Goal: Communication & Community: Share content

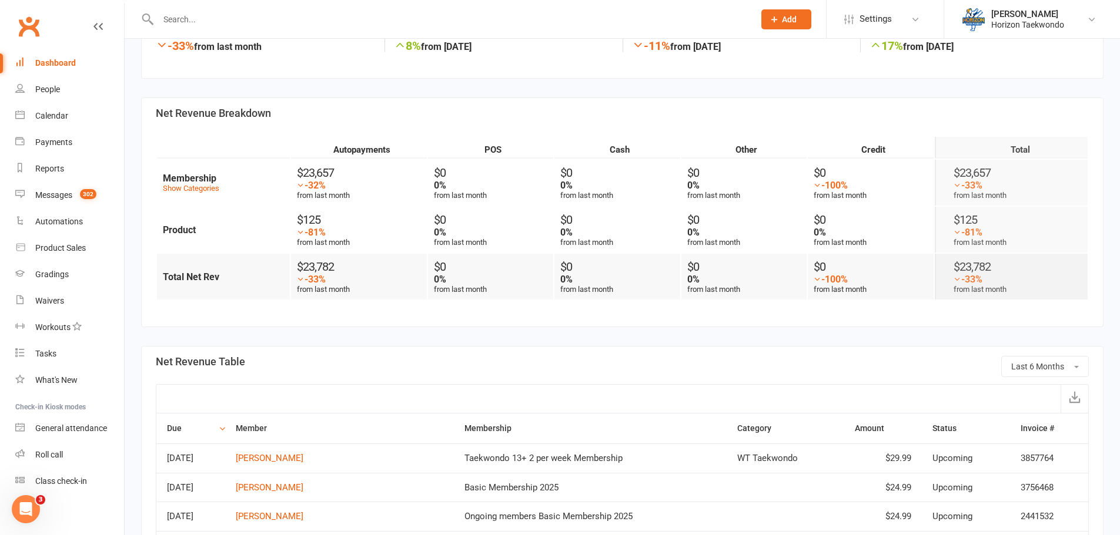
scroll to position [353, 0]
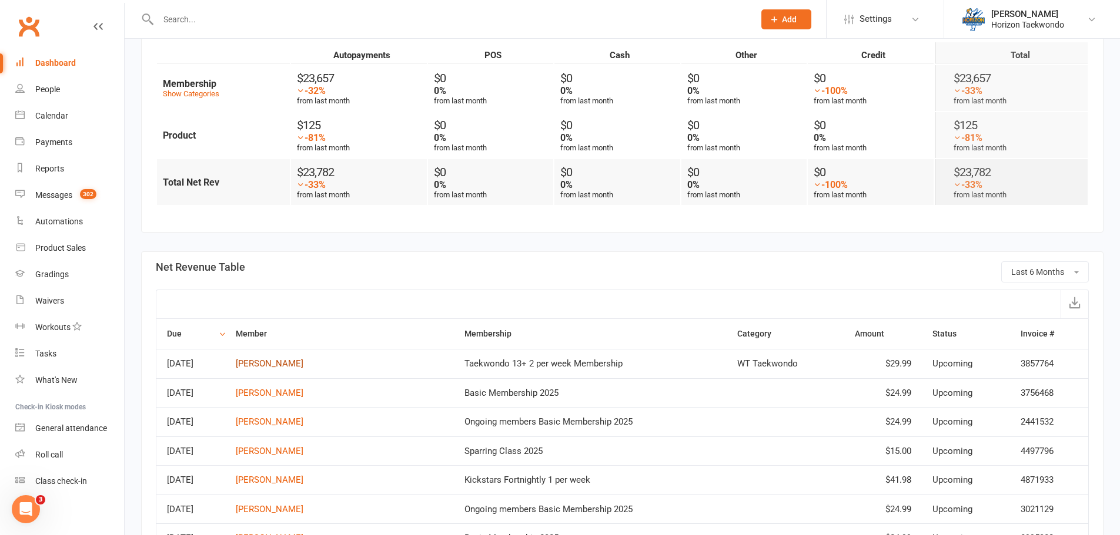
click at [303, 363] on link "[PERSON_NAME]" at bounding box center [270, 364] width 68 height 11
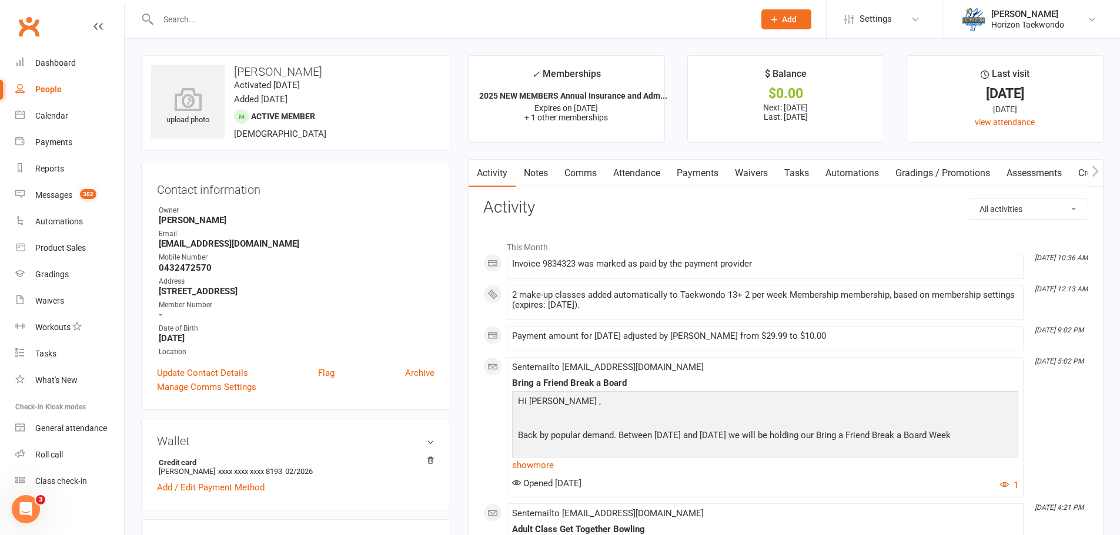
click at [684, 174] on link "Payments" at bounding box center [697, 173] width 58 height 27
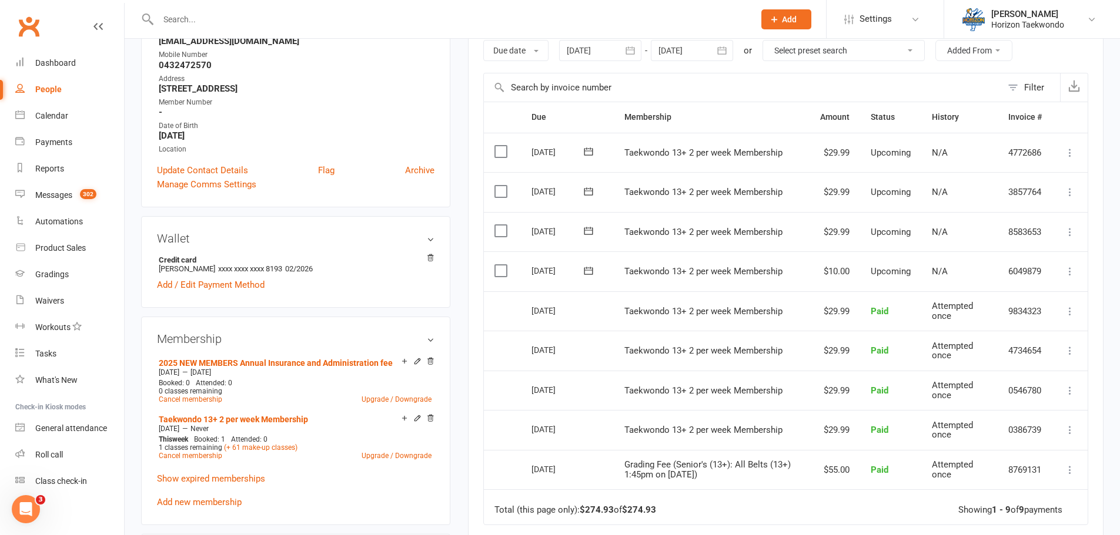
scroll to position [235, 0]
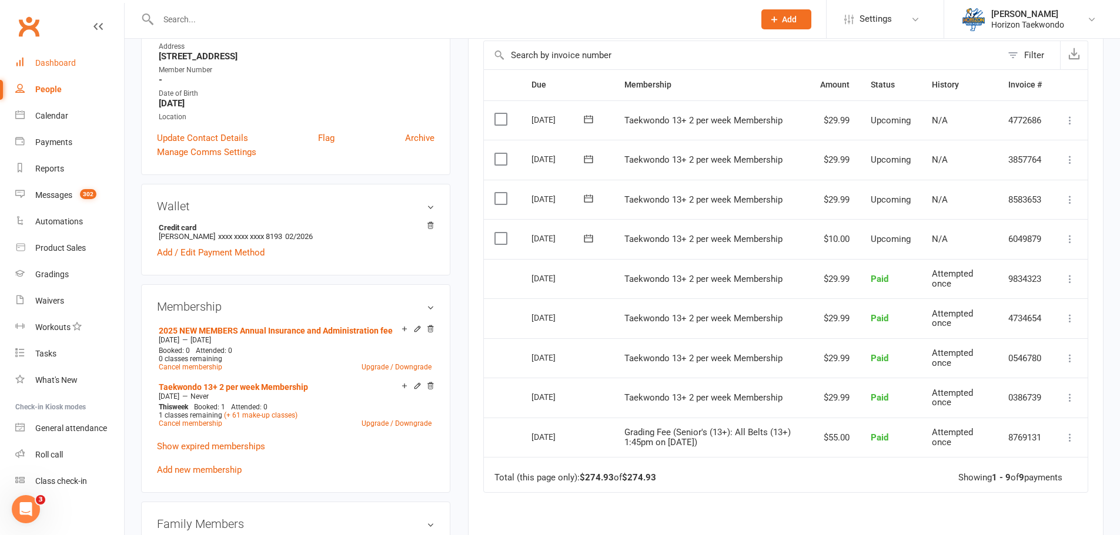
click at [71, 65] on div "Dashboard" at bounding box center [55, 62] width 41 height 9
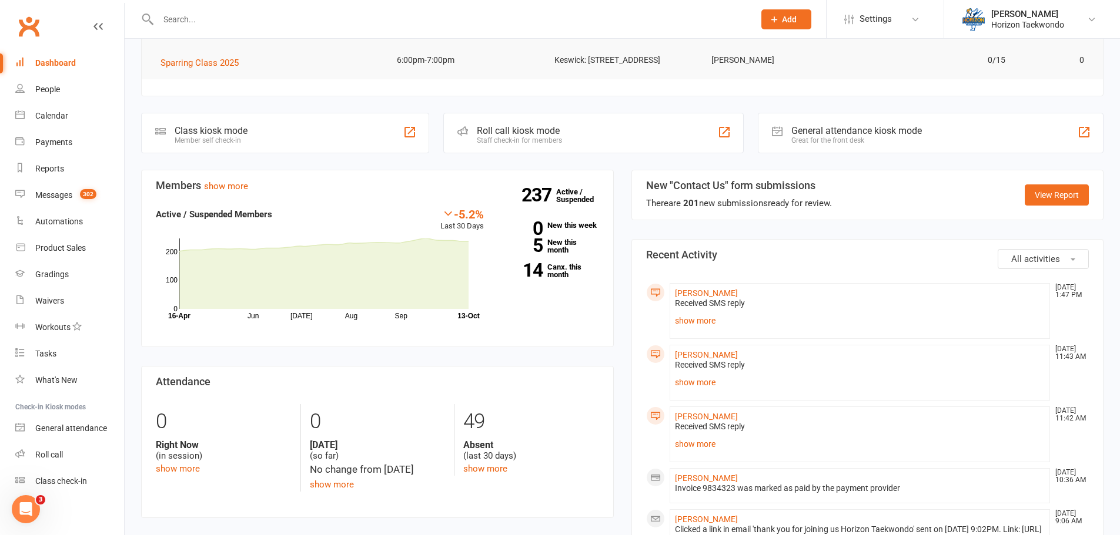
scroll to position [235, 0]
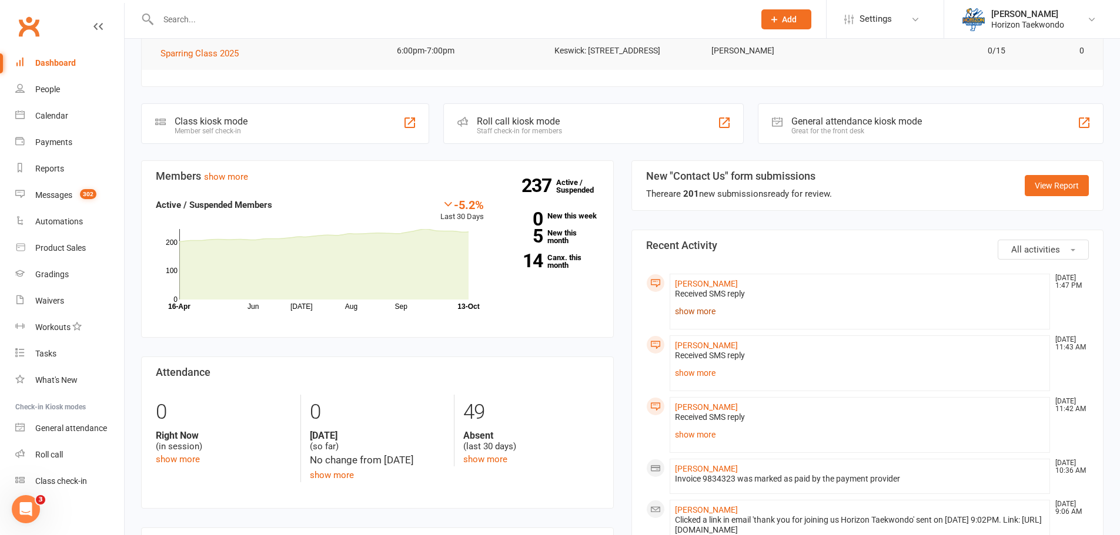
click at [699, 320] on link "show more" at bounding box center [860, 311] width 370 height 16
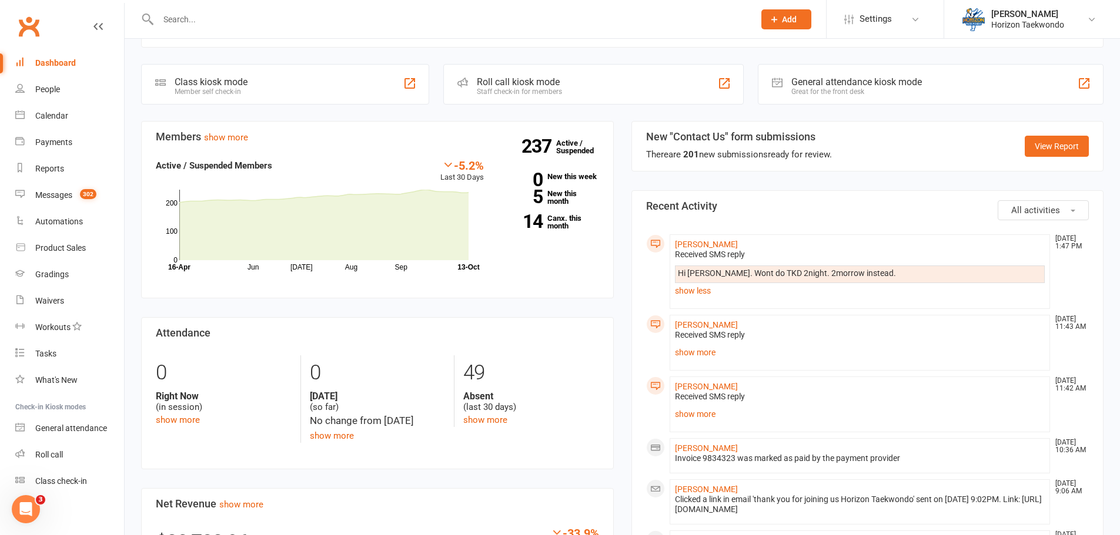
scroll to position [294, 0]
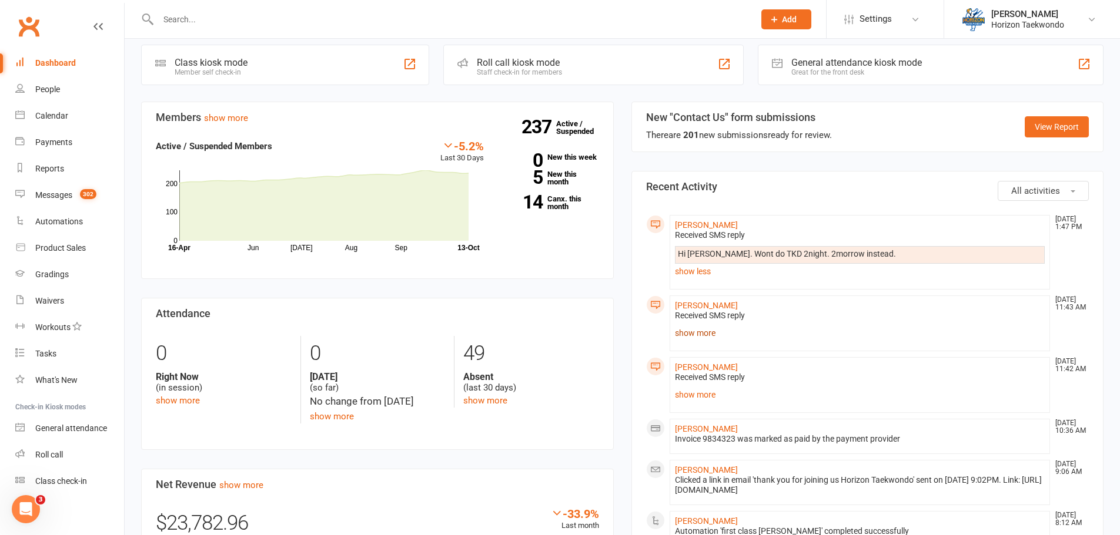
click at [692, 342] on link "show more" at bounding box center [860, 333] width 370 height 16
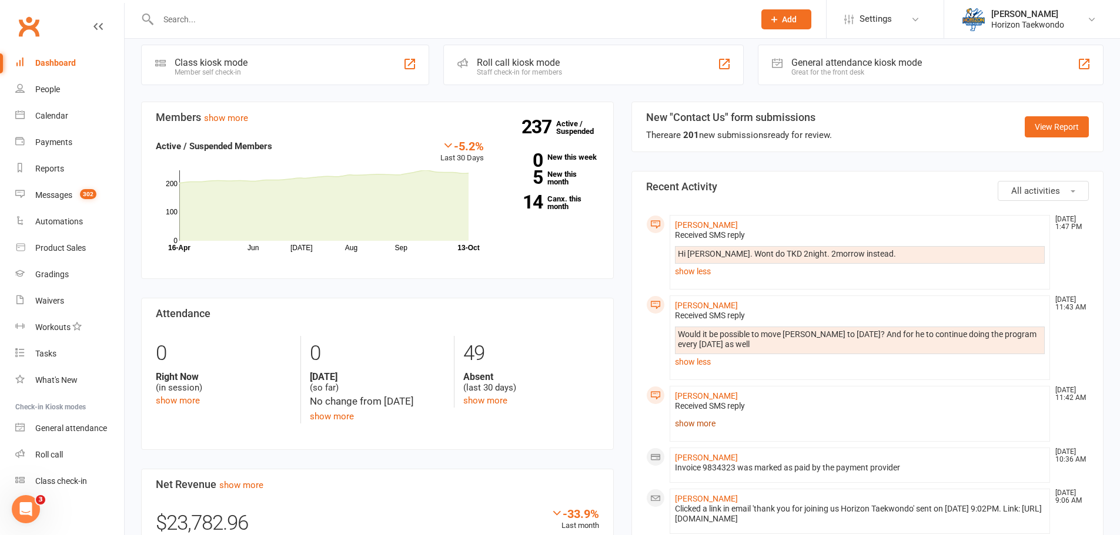
click at [699, 432] on link "show more" at bounding box center [860, 424] width 370 height 16
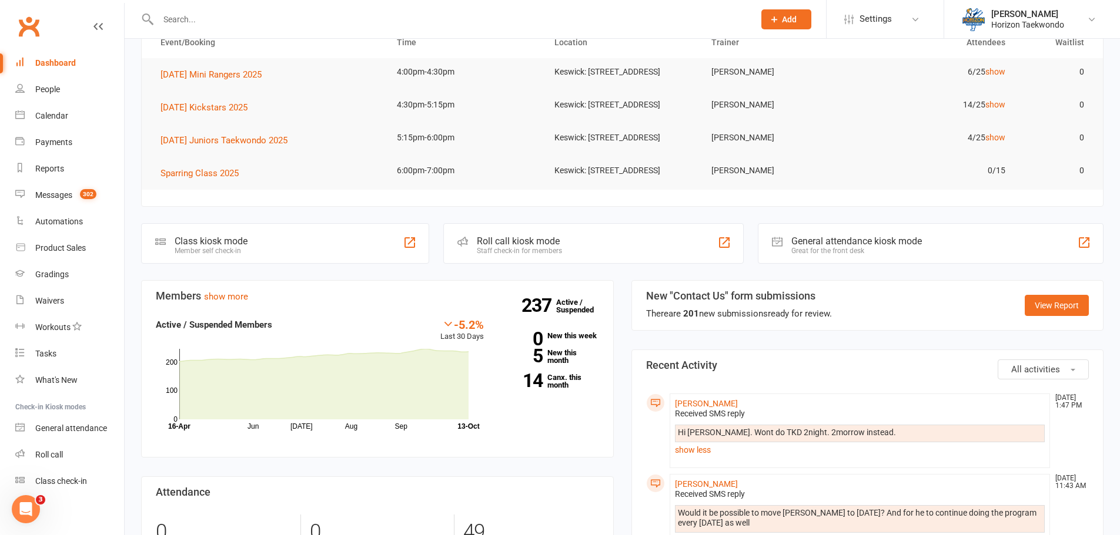
scroll to position [0, 0]
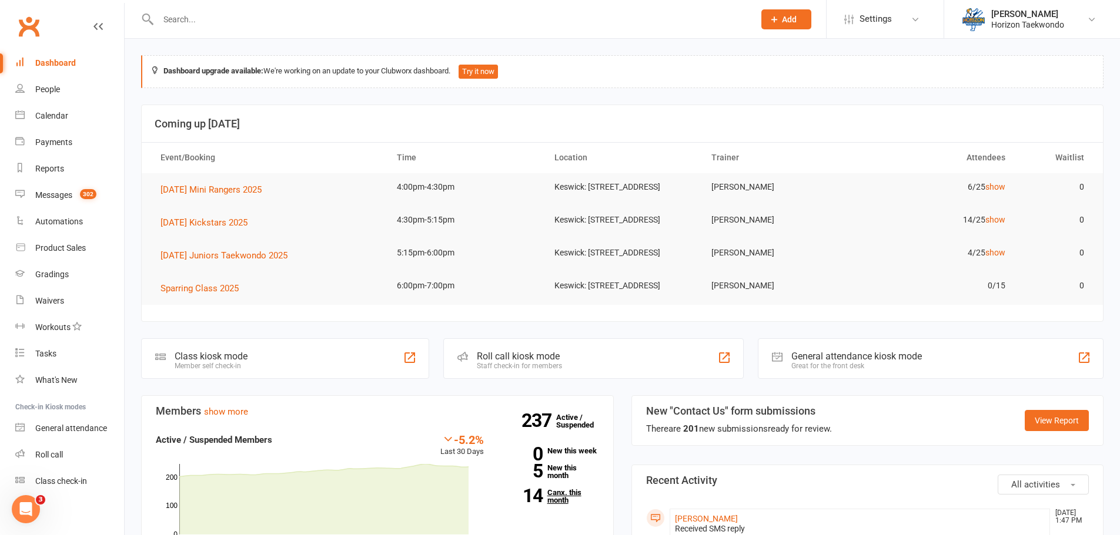
click at [556, 504] on link "14 Canx. this month" at bounding box center [550, 496] width 98 height 15
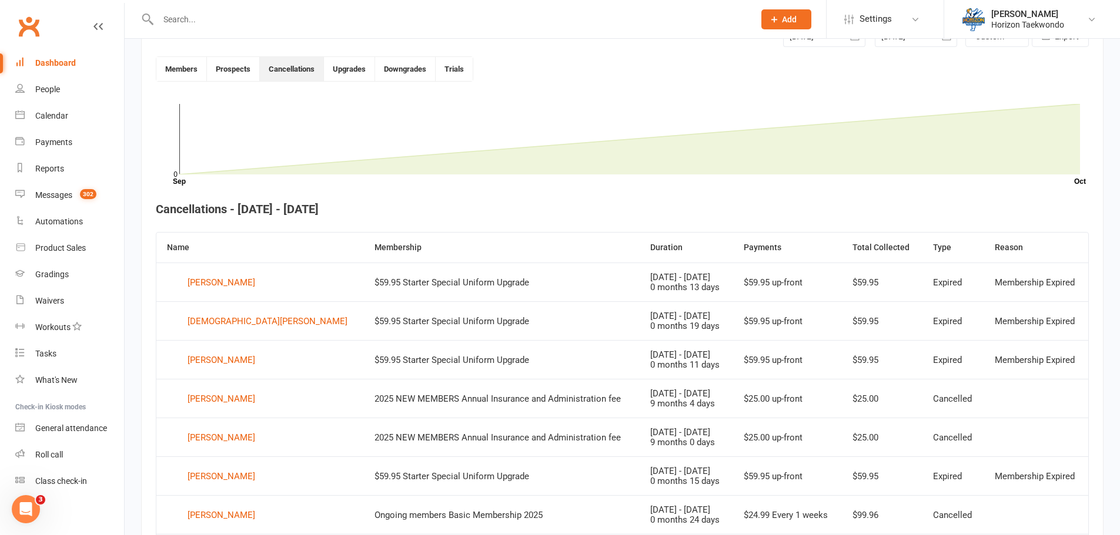
scroll to position [321, 0]
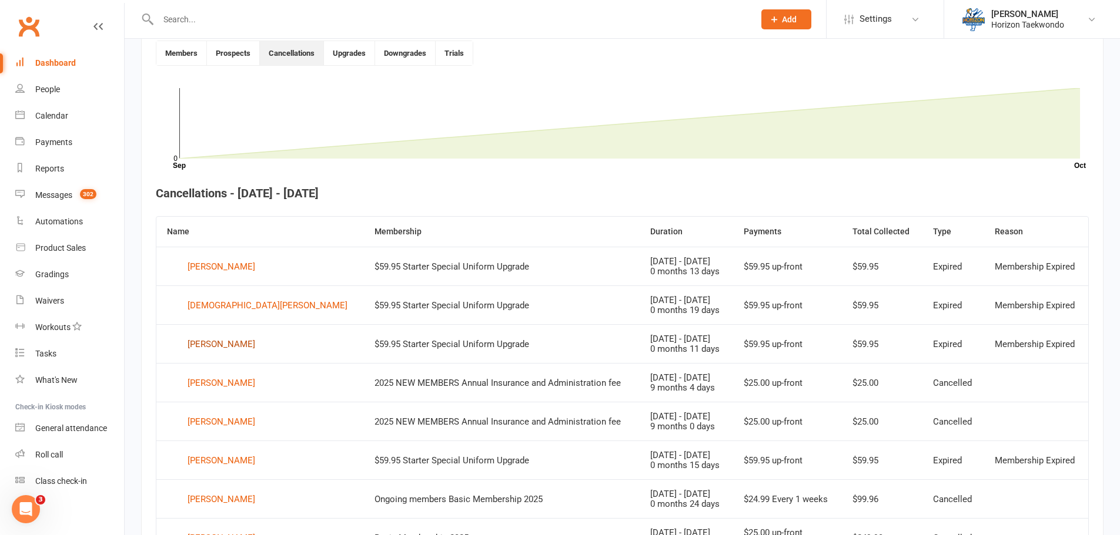
click at [250, 346] on div "[PERSON_NAME]" at bounding box center [222, 345] width 68 height 18
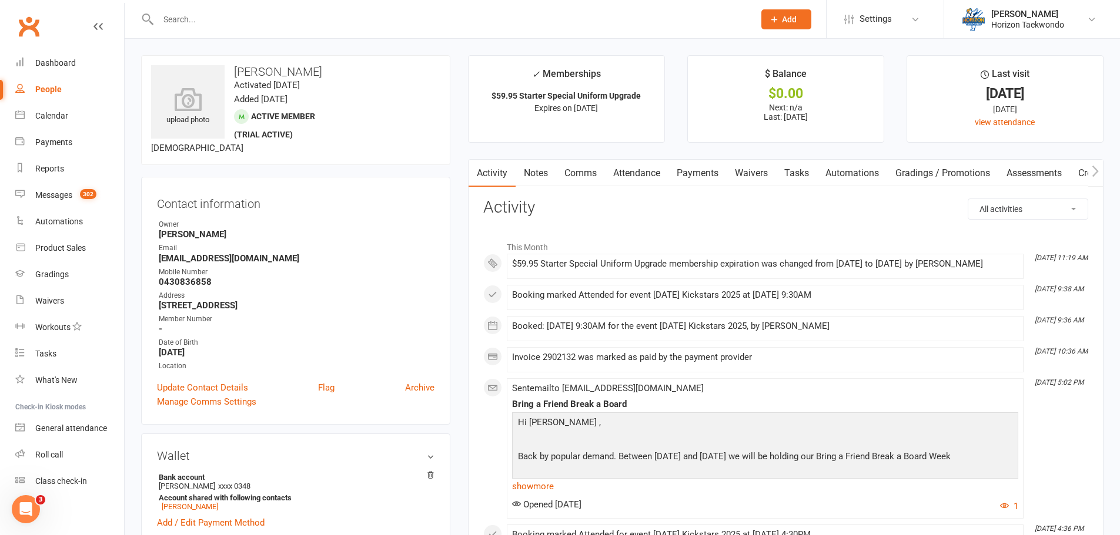
scroll to position [235, 0]
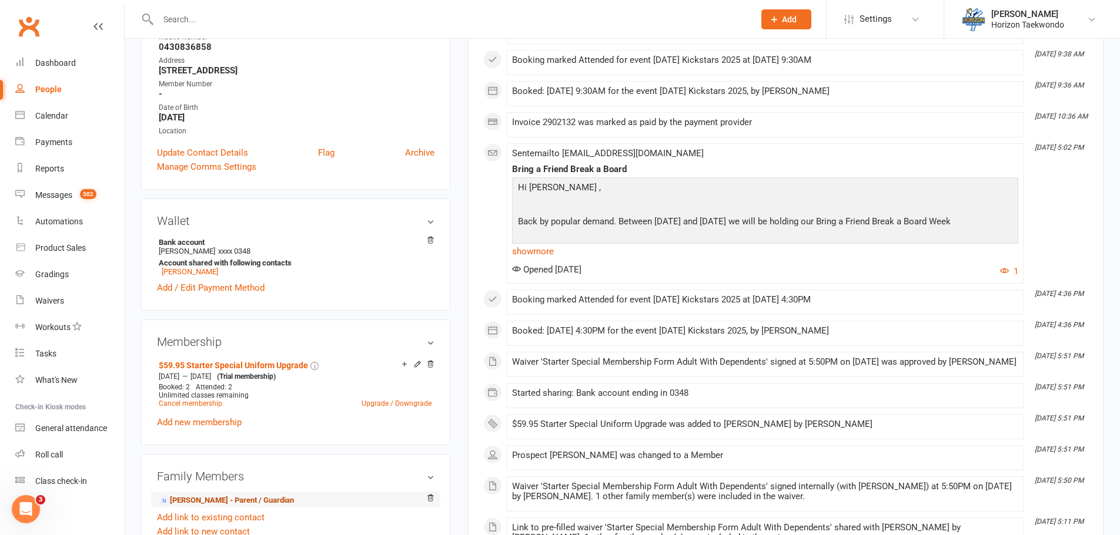
click at [225, 505] on link "[PERSON_NAME] - Parent / Guardian" at bounding box center [226, 501] width 135 height 12
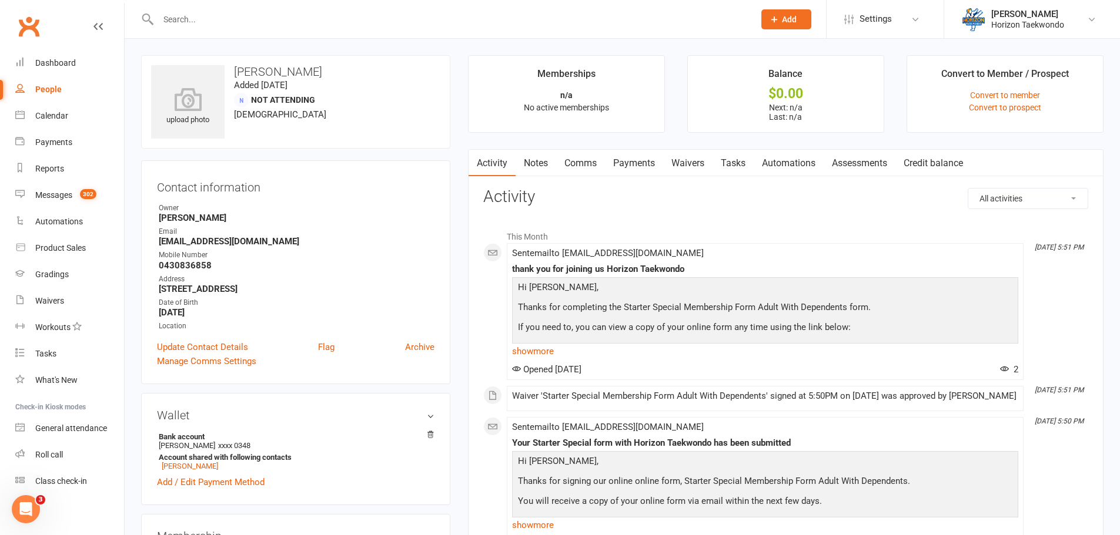
click at [697, 163] on link "Waivers" at bounding box center [687, 163] width 49 height 27
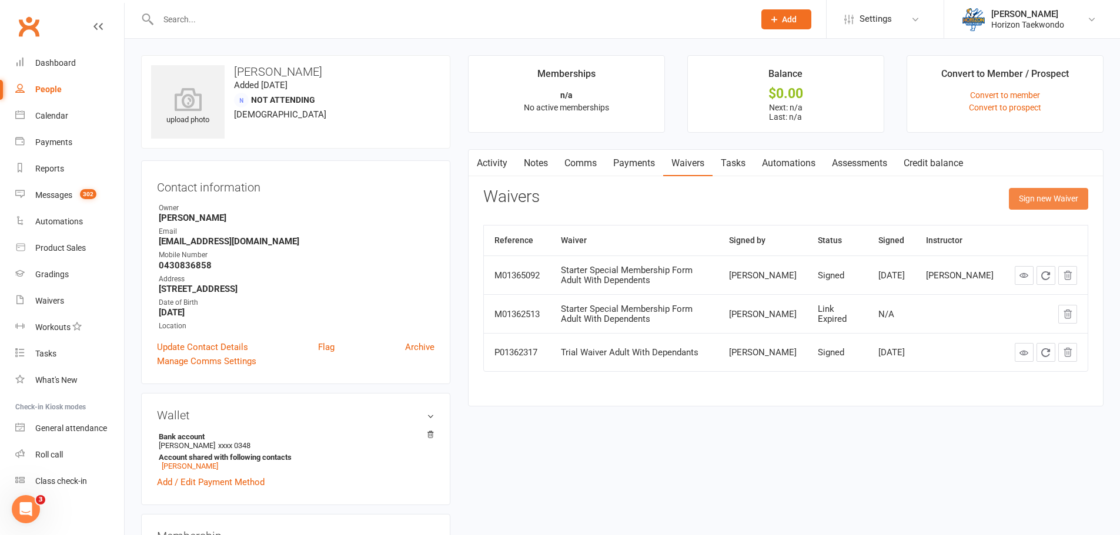
click at [1074, 201] on button "Sign new Waiver" at bounding box center [1048, 198] width 79 height 21
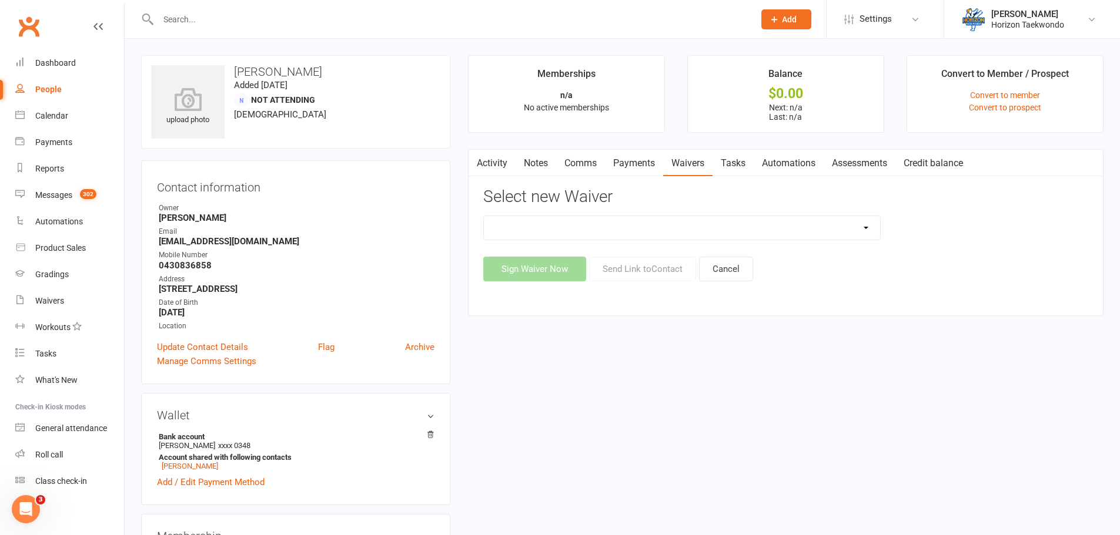
click at [854, 225] on select "2 months for $20 2 months for $20 adults Christmas Special Membership Form Adul…" at bounding box center [682, 228] width 396 height 24
select select "14522"
click at [484, 216] on select "2 months for $20 2 months for $20 adults Christmas Special Membership Form Adul…" at bounding box center [682, 228] width 396 height 24
click at [658, 268] on button "Send Link to Contact" at bounding box center [642, 269] width 107 height 25
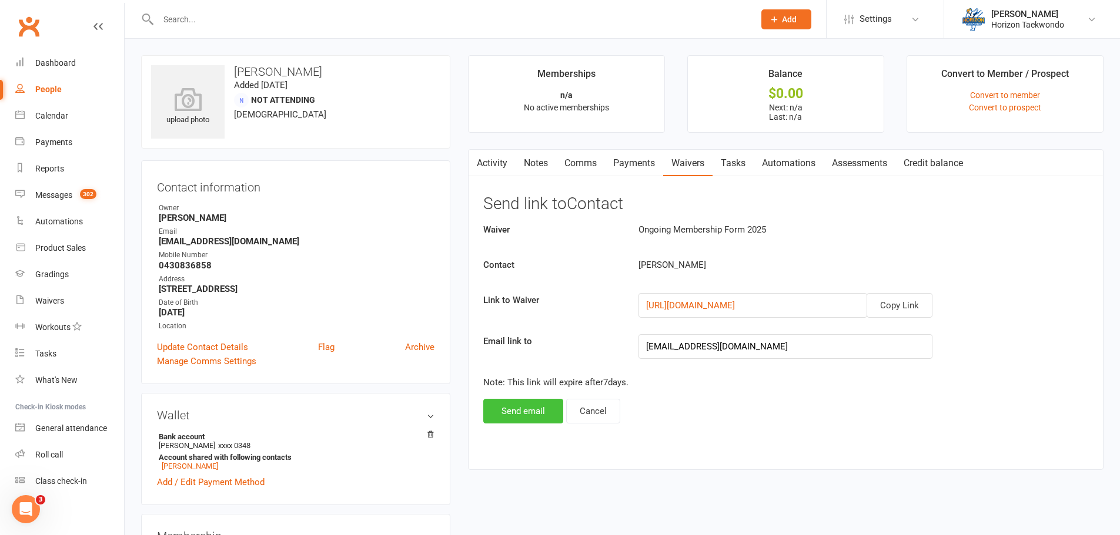
click at [541, 409] on button "Send email" at bounding box center [523, 411] width 80 height 25
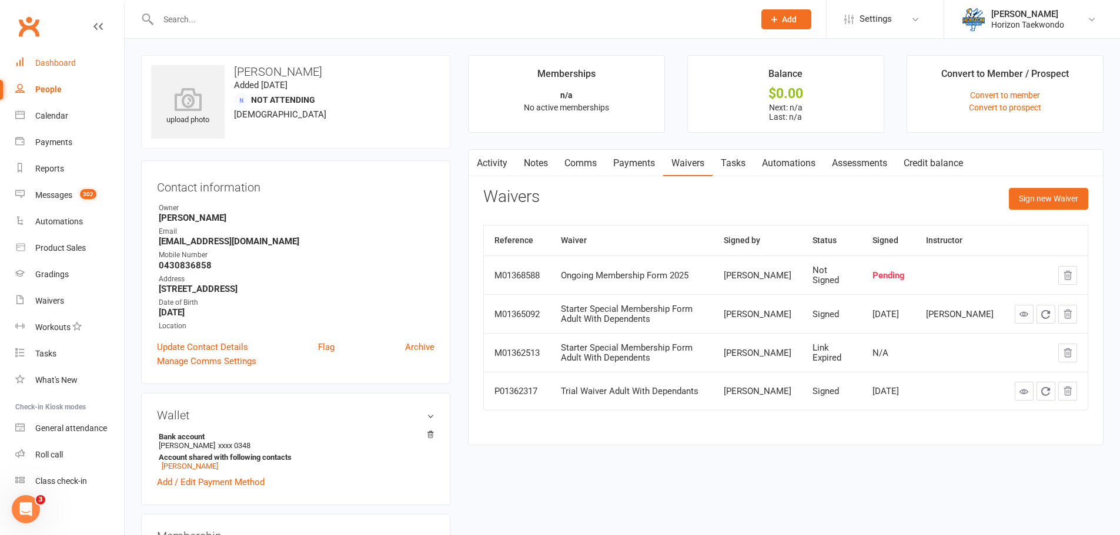
click at [82, 66] on link "Dashboard" at bounding box center [69, 63] width 109 height 26
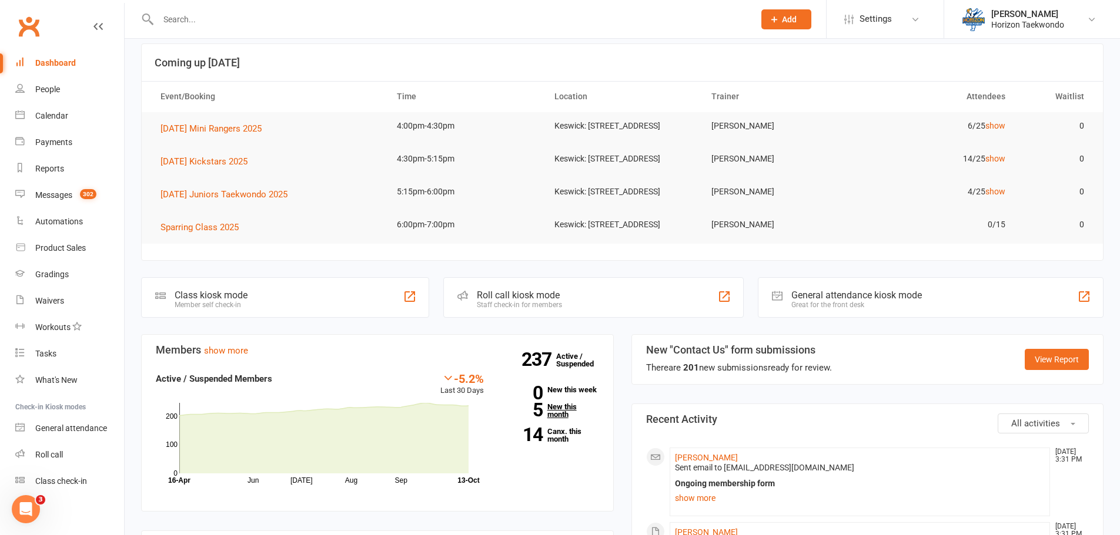
scroll to position [118, 0]
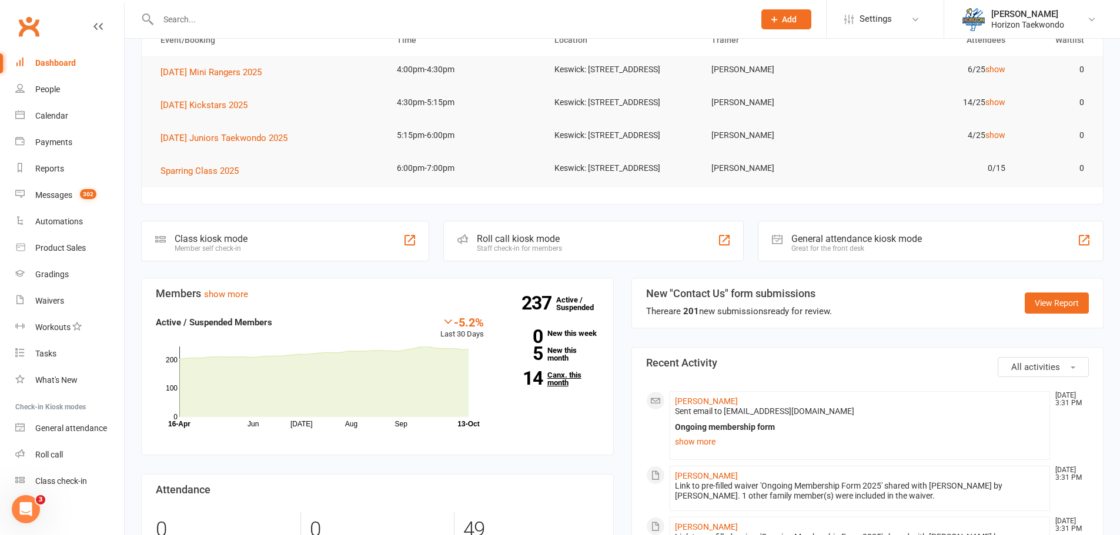
click at [550, 387] on link "14 Canx. this month" at bounding box center [550, 378] width 98 height 15
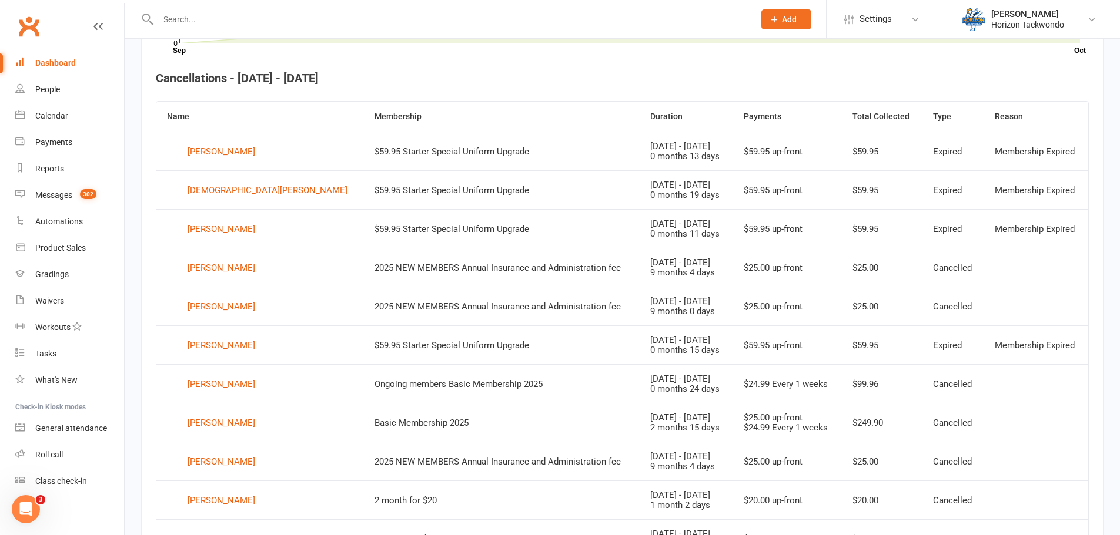
scroll to position [423, 0]
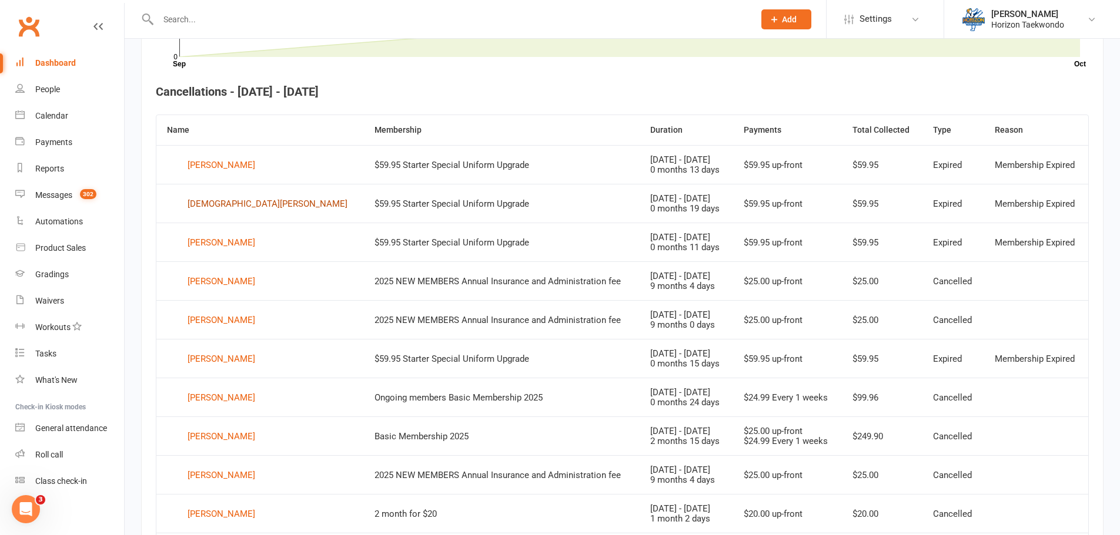
click at [220, 203] on div "[DEMOGRAPHIC_DATA][PERSON_NAME]" at bounding box center [268, 204] width 160 height 18
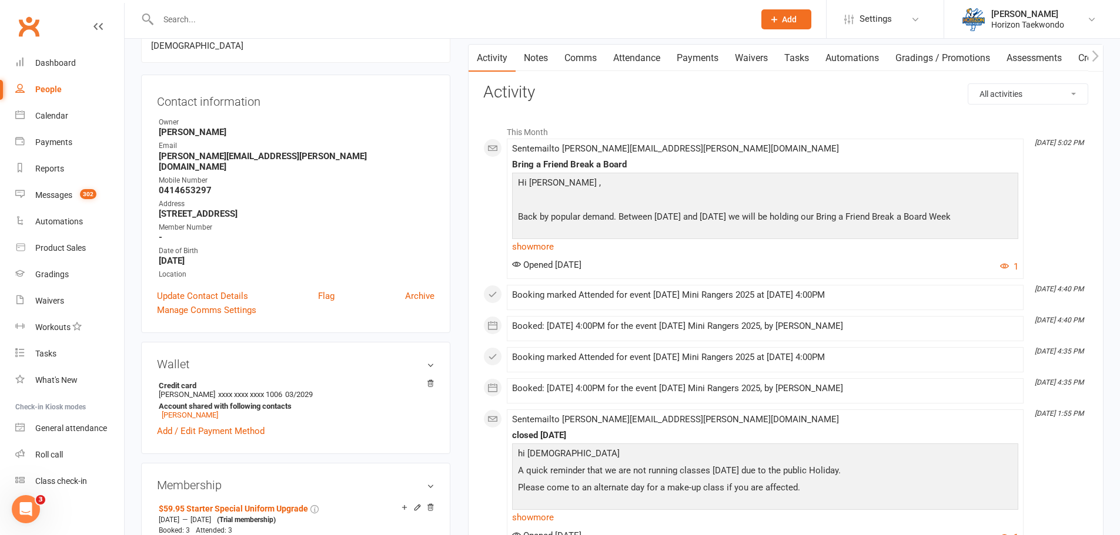
scroll to position [118, 0]
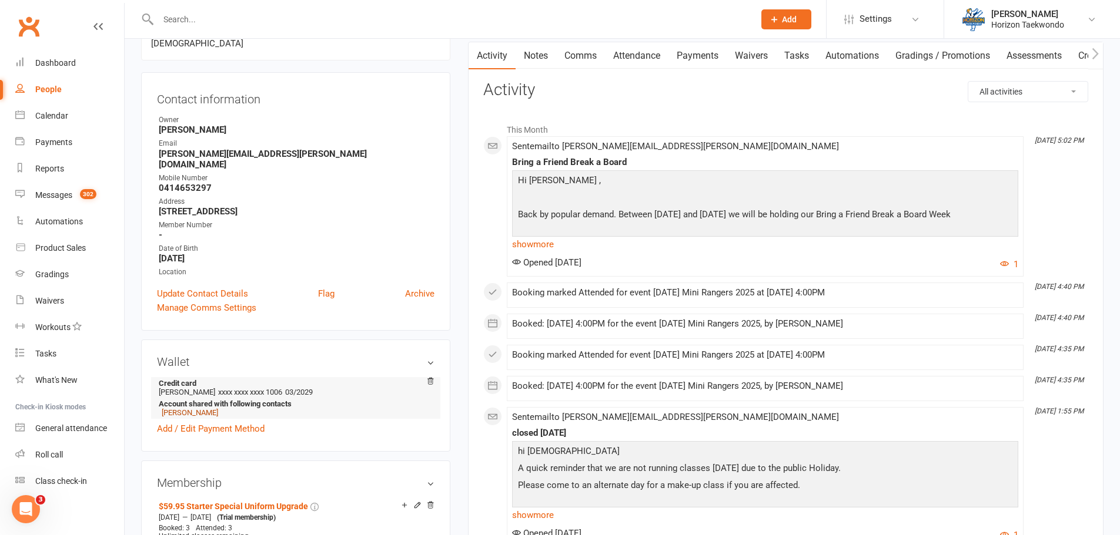
click at [200, 409] on link "[PERSON_NAME]" at bounding box center [190, 413] width 56 height 9
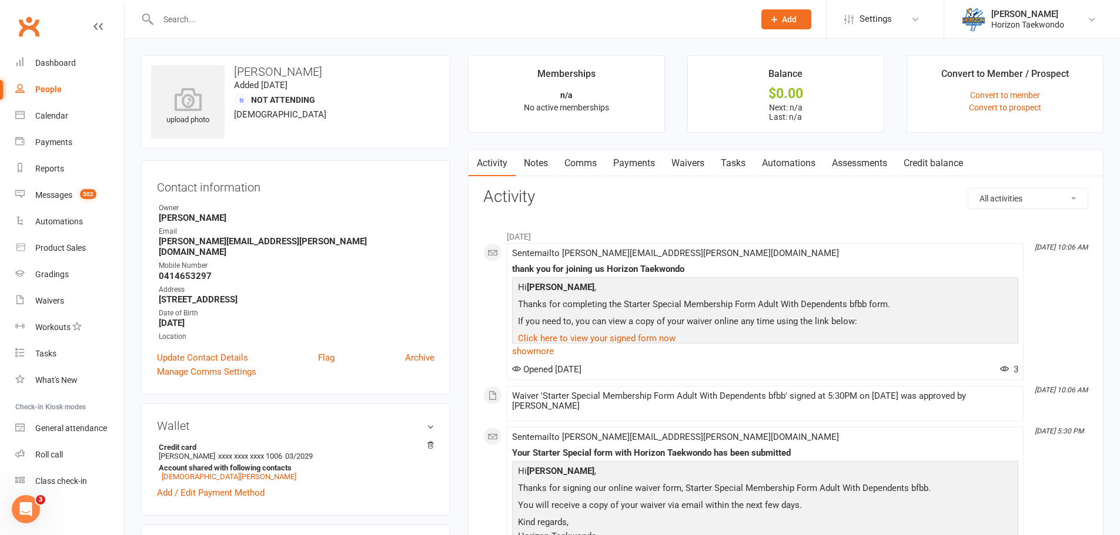
click at [695, 162] on link "Waivers" at bounding box center [687, 163] width 49 height 27
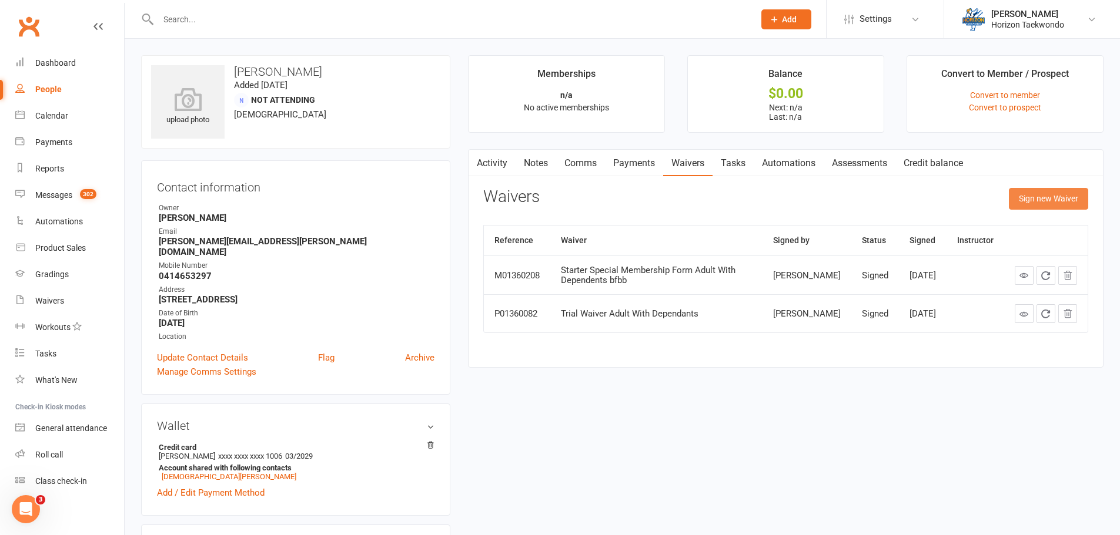
click at [1053, 197] on button "Sign new Waiver" at bounding box center [1048, 198] width 79 height 21
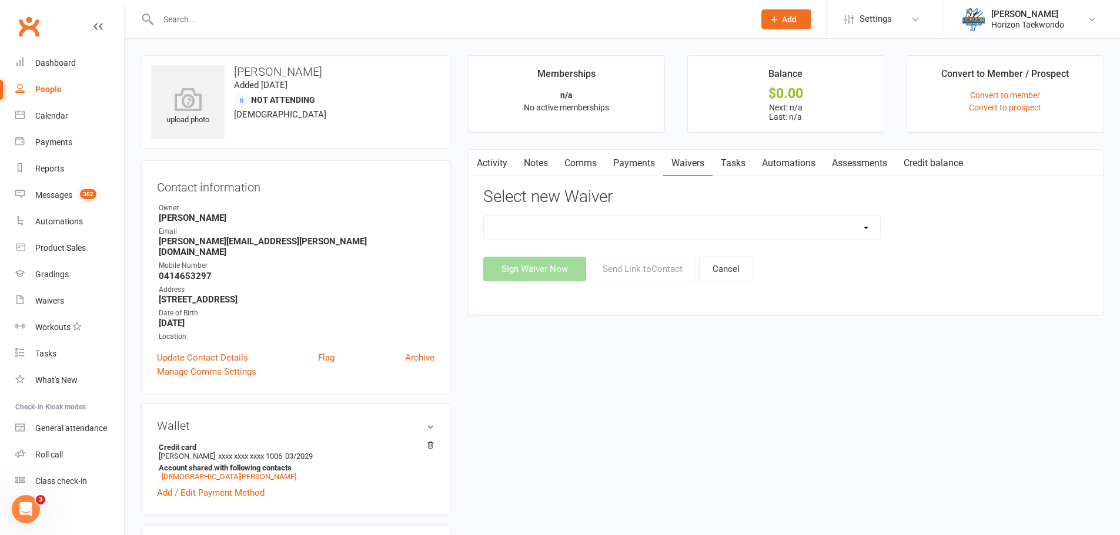
click at [845, 230] on select "2 months for $20 2 months for $20 adults Christmas Special Membership Form Adul…" at bounding box center [682, 228] width 396 height 24
select select "14522"
click at [484, 216] on select "2 months for $20 2 months for $20 adults Christmas Special Membership Form Adul…" at bounding box center [682, 228] width 396 height 24
click at [632, 269] on button "Send Link to Contact" at bounding box center [642, 269] width 107 height 25
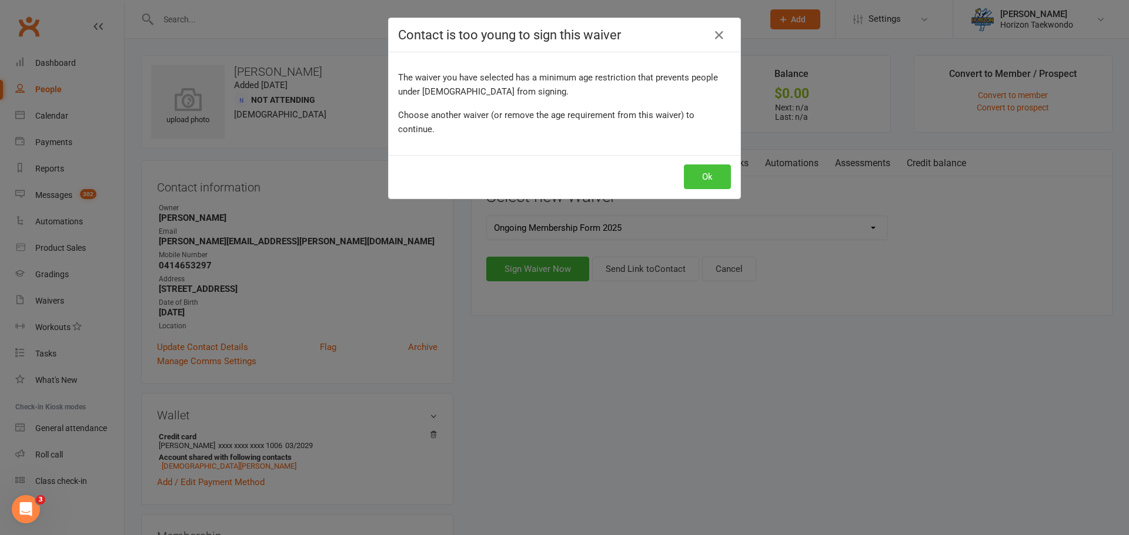
click at [695, 165] on button "Ok" at bounding box center [707, 177] width 47 height 25
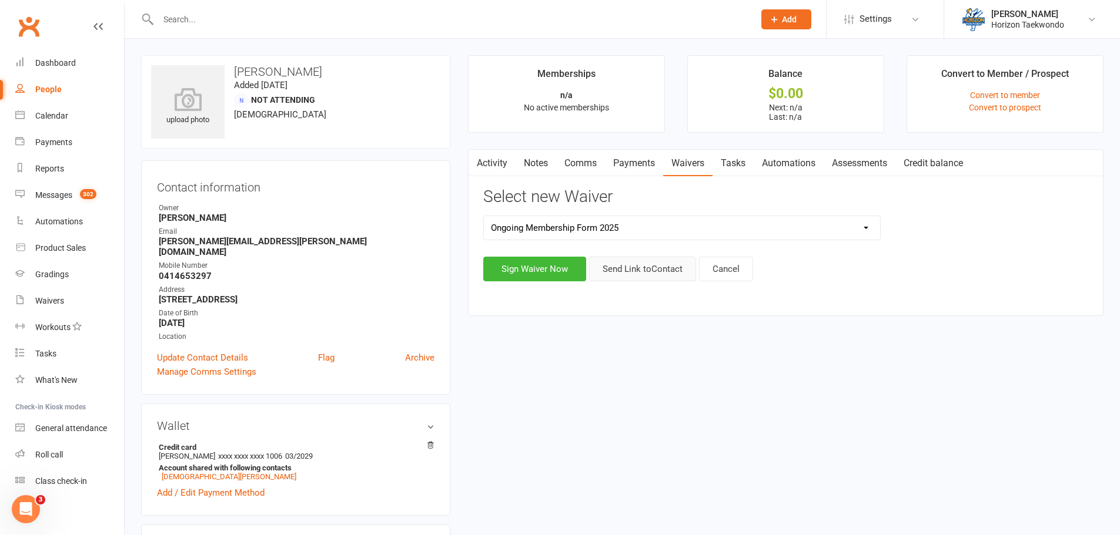
click at [644, 267] on button "Send Link to Contact" at bounding box center [642, 269] width 107 height 25
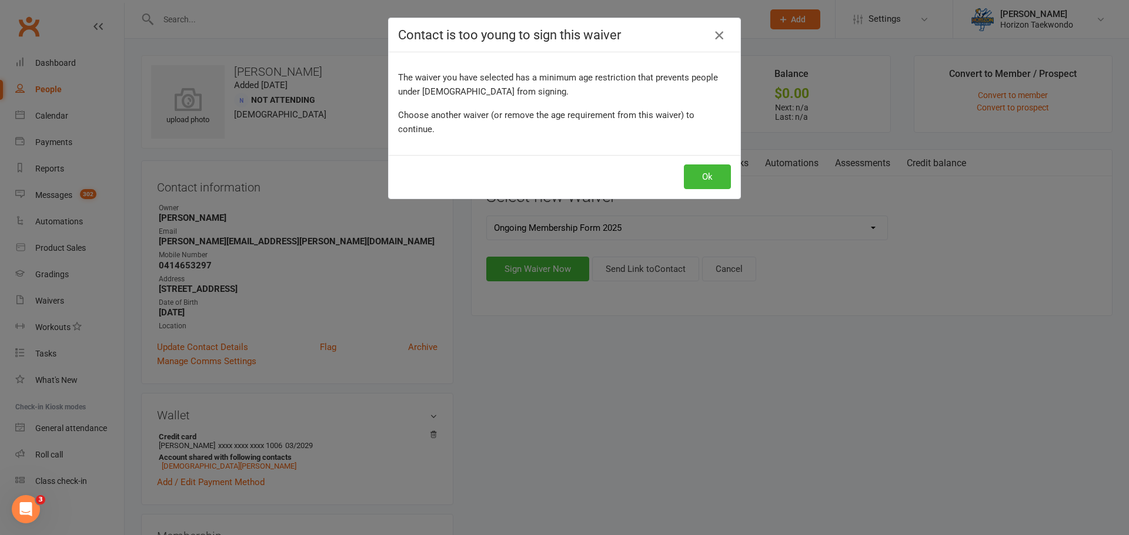
click at [712, 36] on icon "button" at bounding box center [719, 35] width 14 height 14
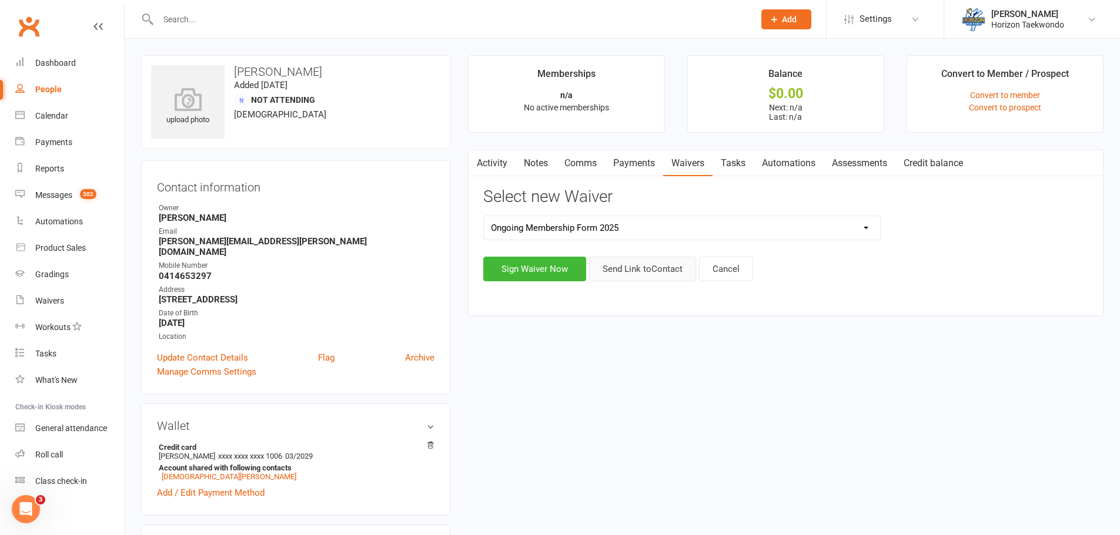
click at [642, 274] on button "Send Link to Contact" at bounding box center [642, 269] width 107 height 25
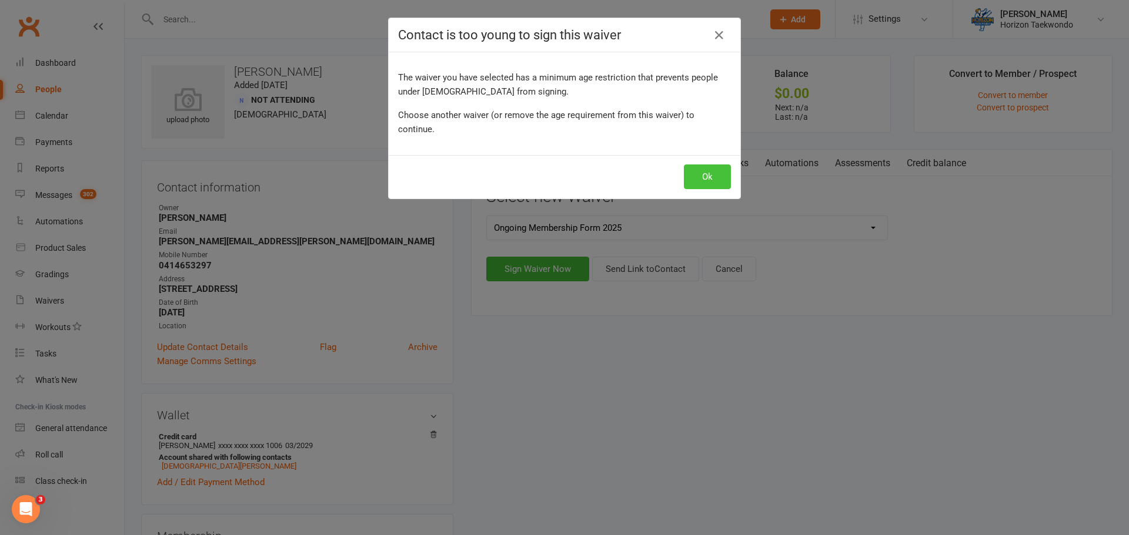
click at [695, 165] on button "Ok" at bounding box center [707, 177] width 47 height 25
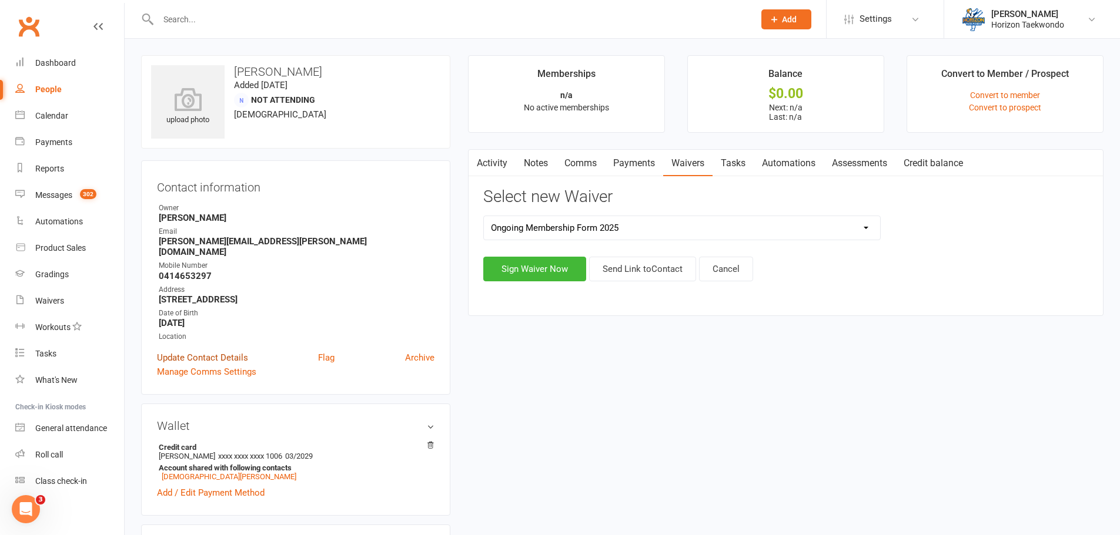
click at [206, 351] on link "Update Contact Details" at bounding box center [202, 358] width 91 height 14
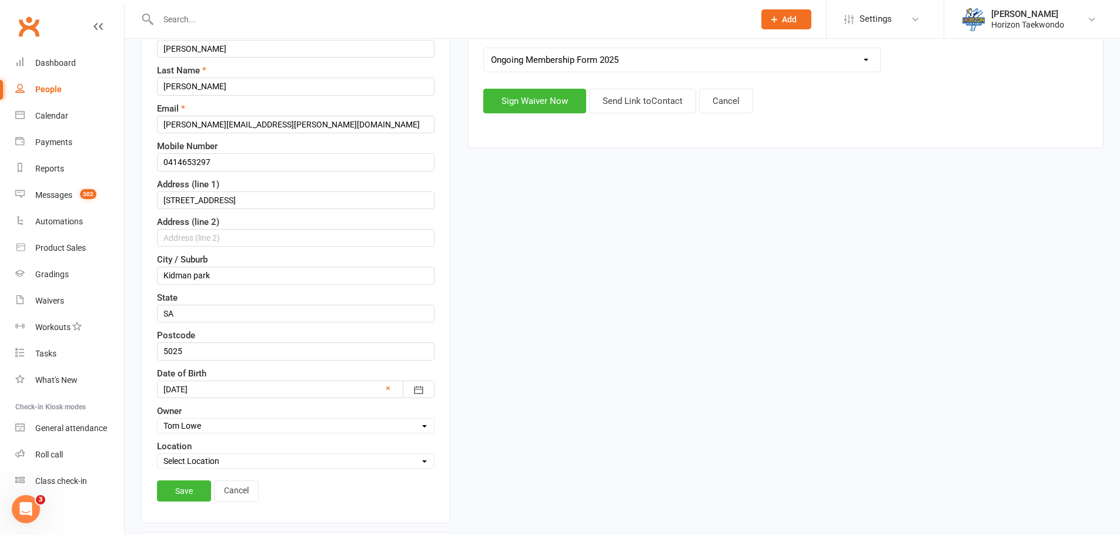
scroll to position [173, 0]
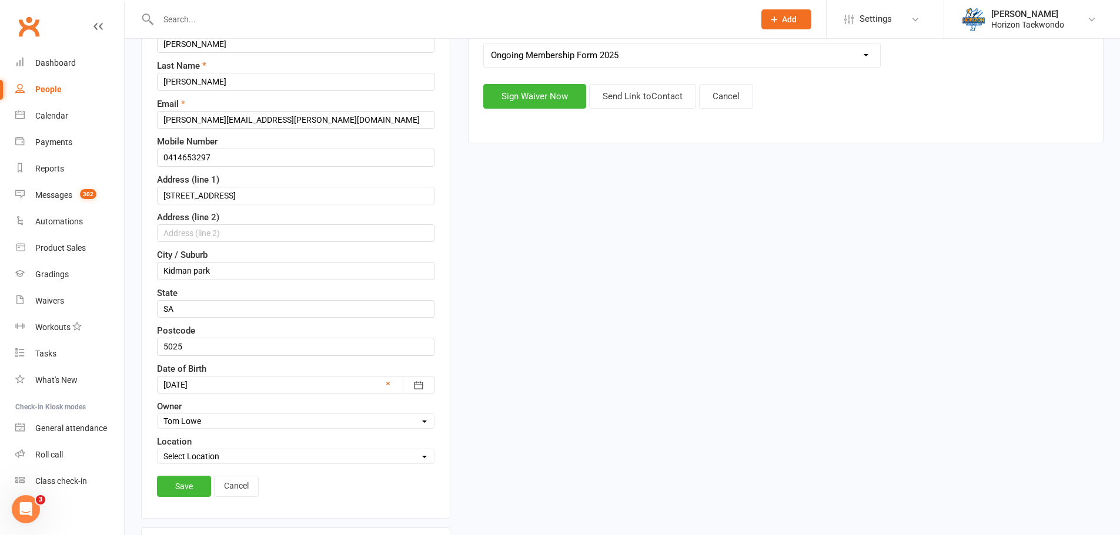
click at [213, 383] on div at bounding box center [295, 385] width 277 height 18
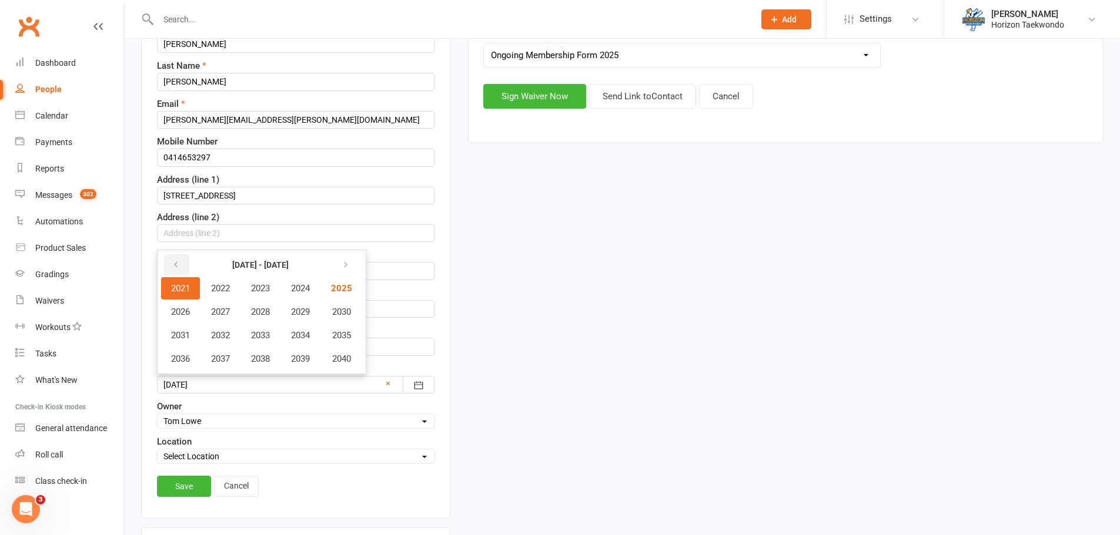
click at [177, 262] on icon "button" at bounding box center [176, 264] width 8 height 9
click at [501, 289] on div "upload photo [PERSON_NAME] Added [DATE] Not Attending [DEMOGRAPHIC_DATA] Contac…" at bounding box center [622, 502] width 980 height 1241
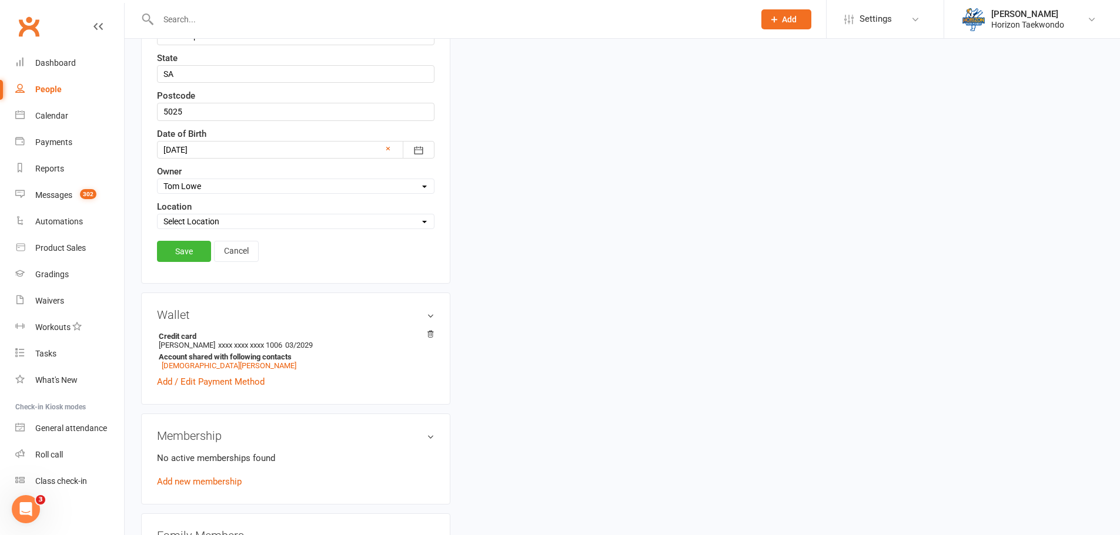
scroll to position [525, 0]
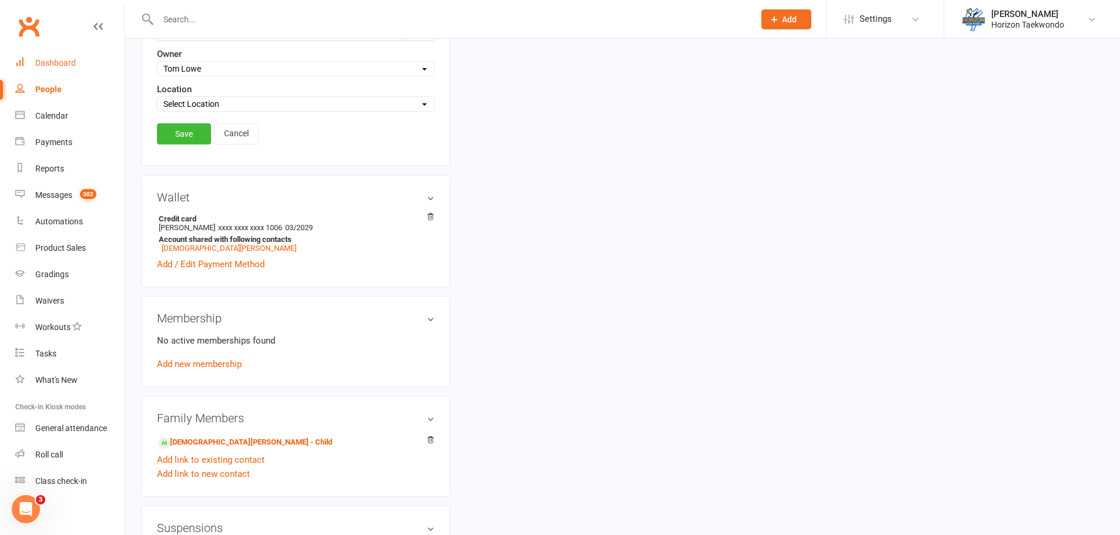
click at [77, 67] on link "Dashboard" at bounding box center [69, 63] width 109 height 26
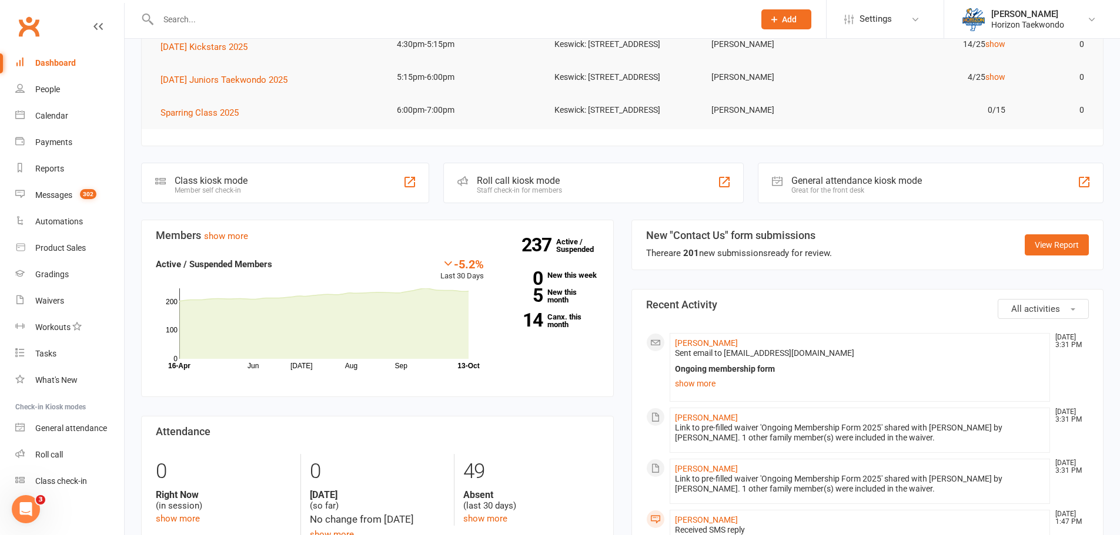
scroll to position [176, 0]
click at [566, 328] on link "14 Canx. this month" at bounding box center [550, 320] width 98 height 15
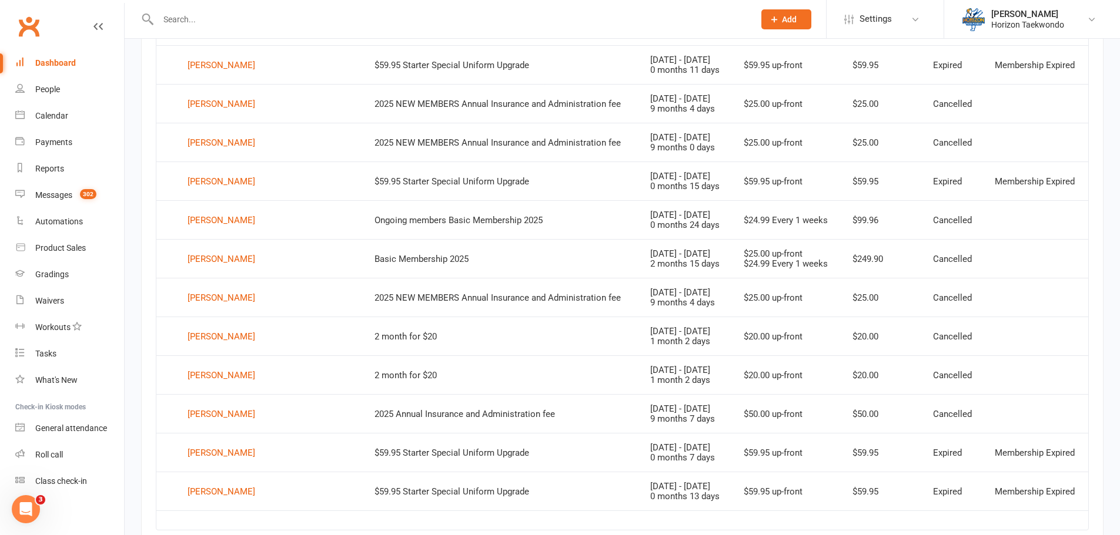
scroll to position [615, 0]
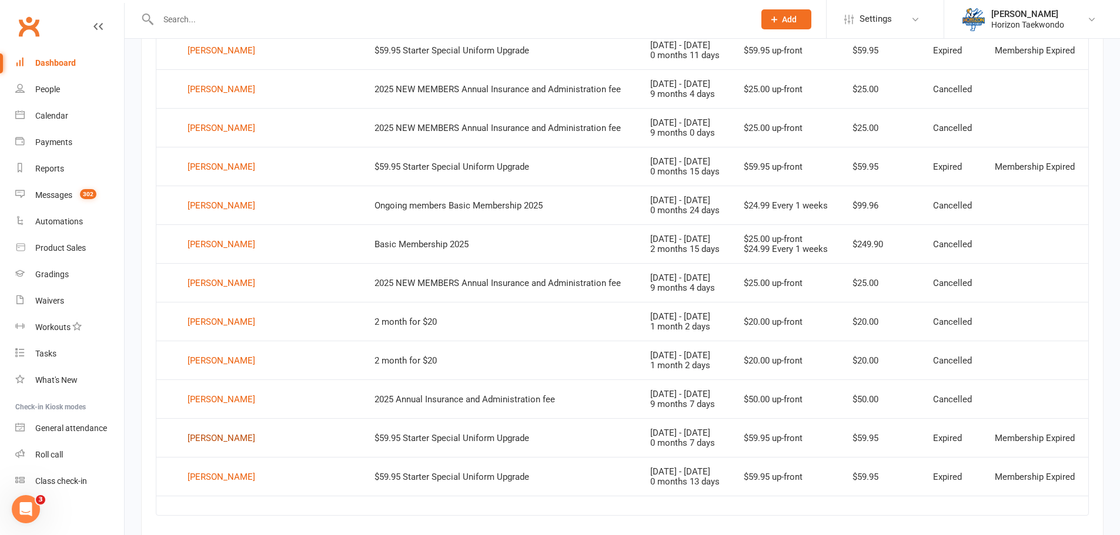
click at [243, 439] on div "[PERSON_NAME]" at bounding box center [222, 439] width 68 height 18
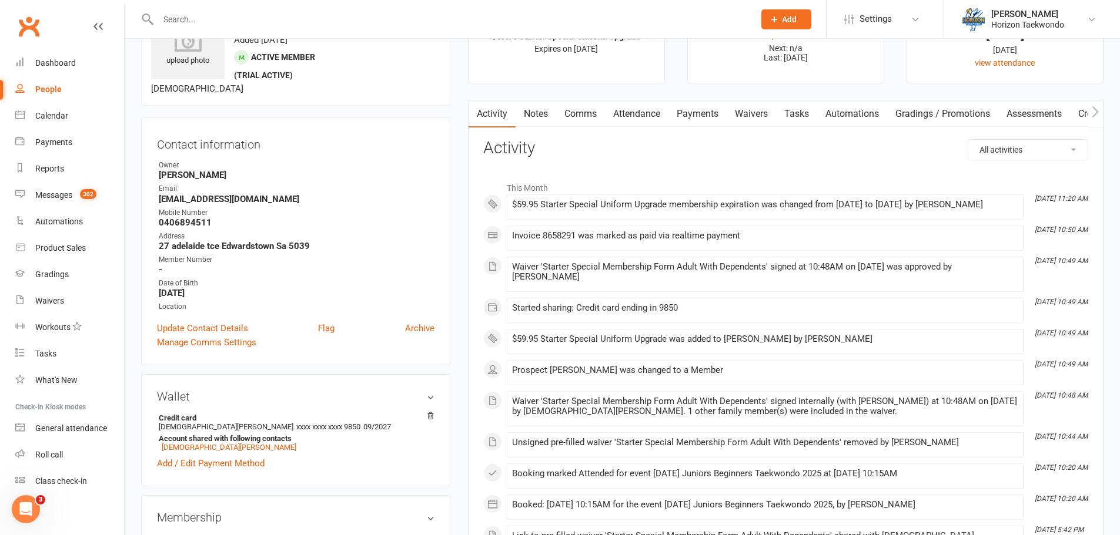
scroll to position [59, 0]
click at [748, 109] on link "Waivers" at bounding box center [751, 114] width 49 height 27
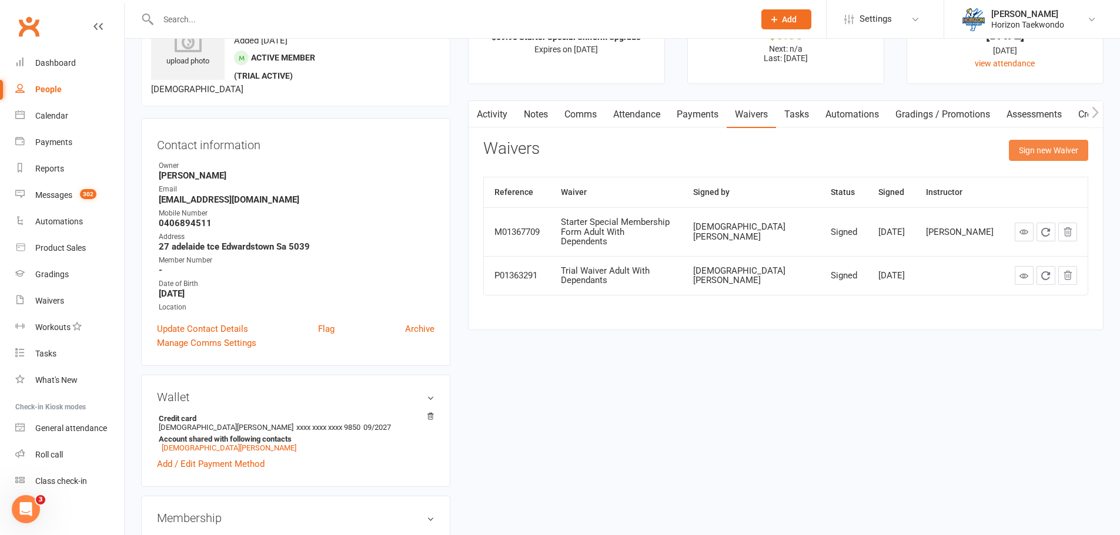
click at [1041, 155] on button "Sign new Waiver" at bounding box center [1048, 150] width 79 height 21
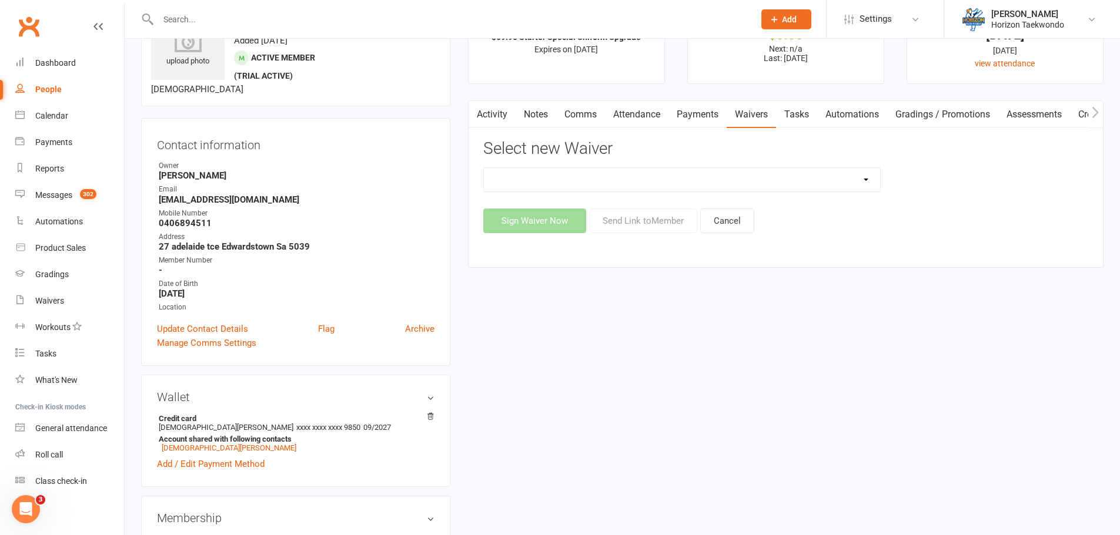
click at [871, 180] on select "2 months for $20 2 months for $20 adults Christmas Special Membership Form Adul…" at bounding box center [682, 180] width 396 height 24
select select "14522"
click at [484, 168] on select "2 months for $20 2 months for $20 adults Christmas Special Membership Form Adul…" at bounding box center [682, 180] width 396 height 24
click at [623, 225] on button "Send Link to Member" at bounding box center [643, 221] width 108 height 25
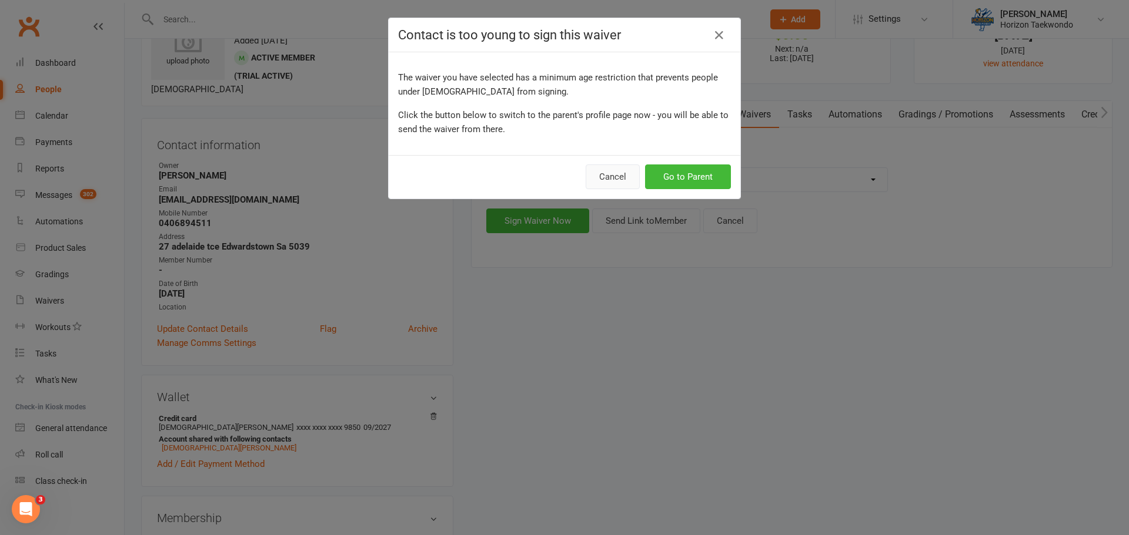
click at [611, 179] on button "Cancel" at bounding box center [612, 177] width 54 height 25
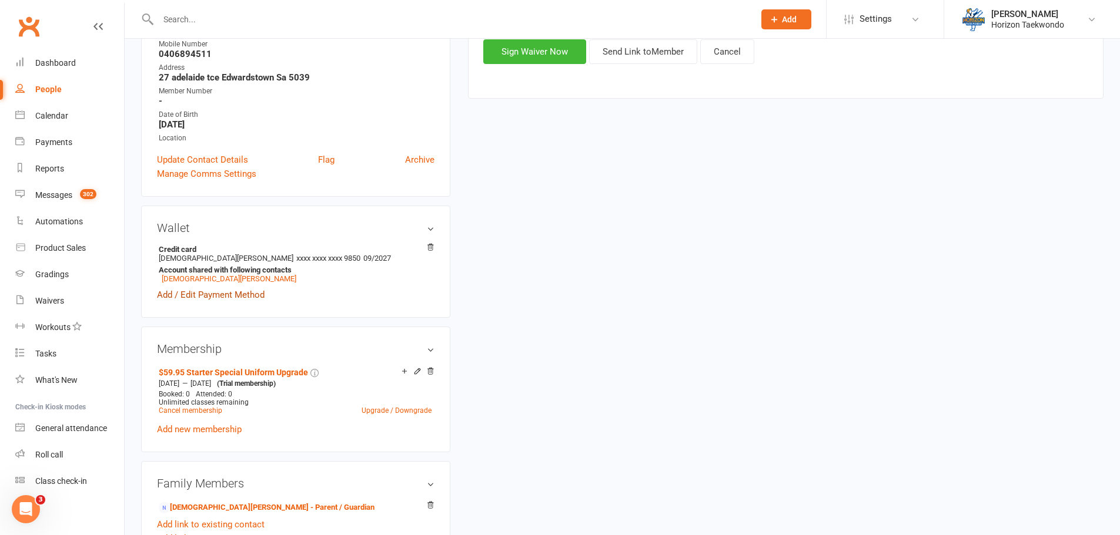
scroll to position [235, 0]
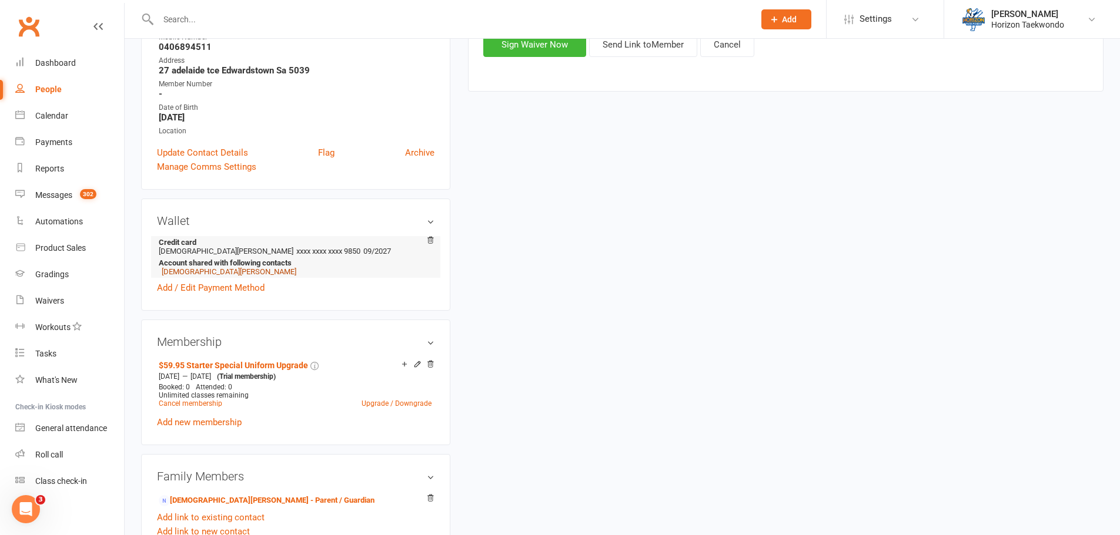
click at [182, 274] on link "[DEMOGRAPHIC_DATA][PERSON_NAME]" at bounding box center [229, 271] width 135 height 9
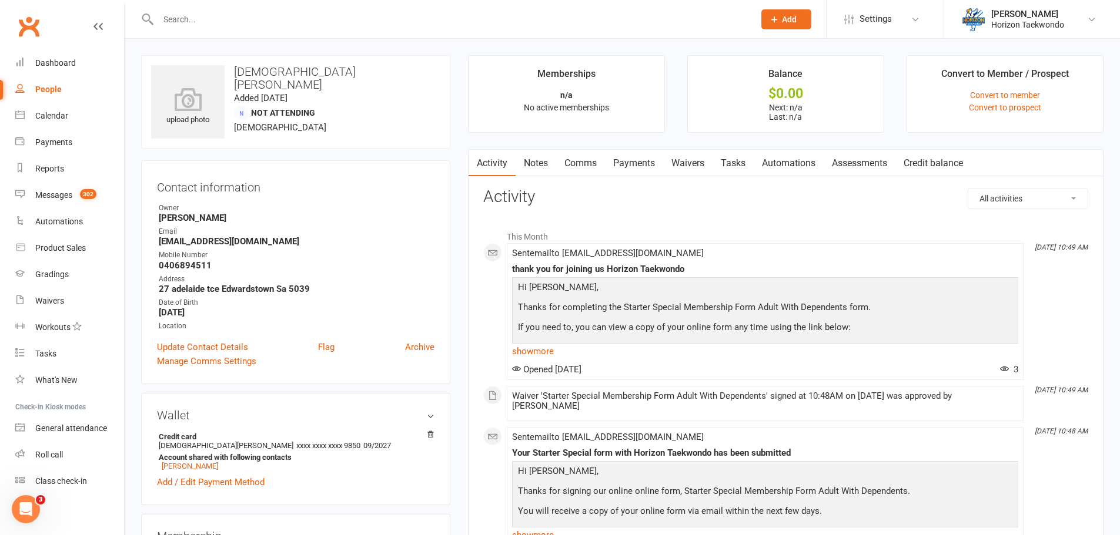
click at [688, 165] on link "Waivers" at bounding box center [687, 163] width 49 height 27
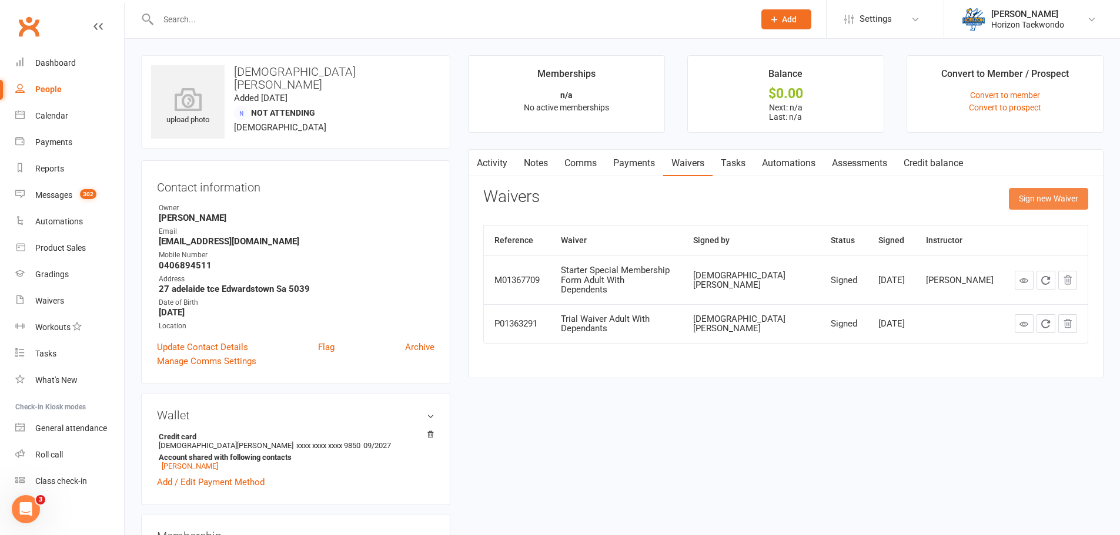
click at [1019, 195] on button "Sign new Waiver" at bounding box center [1048, 198] width 79 height 21
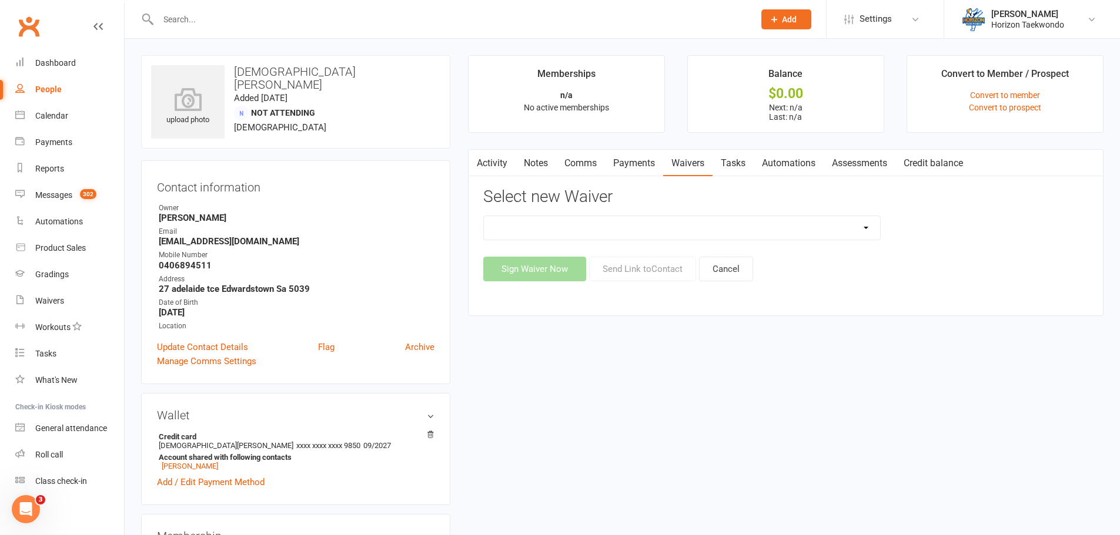
click at [828, 221] on select "2 months for $20 2 months for $20 adults Christmas Special Membership Form Adul…" at bounding box center [682, 228] width 396 height 24
select select "14522"
click at [484, 216] on select "2 months for $20 2 months for $20 adults Christmas Special Membership Form Adul…" at bounding box center [682, 228] width 396 height 24
click at [630, 268] on button "Send Link to Contact" at bounding box center [642, 269] width 107 height 25
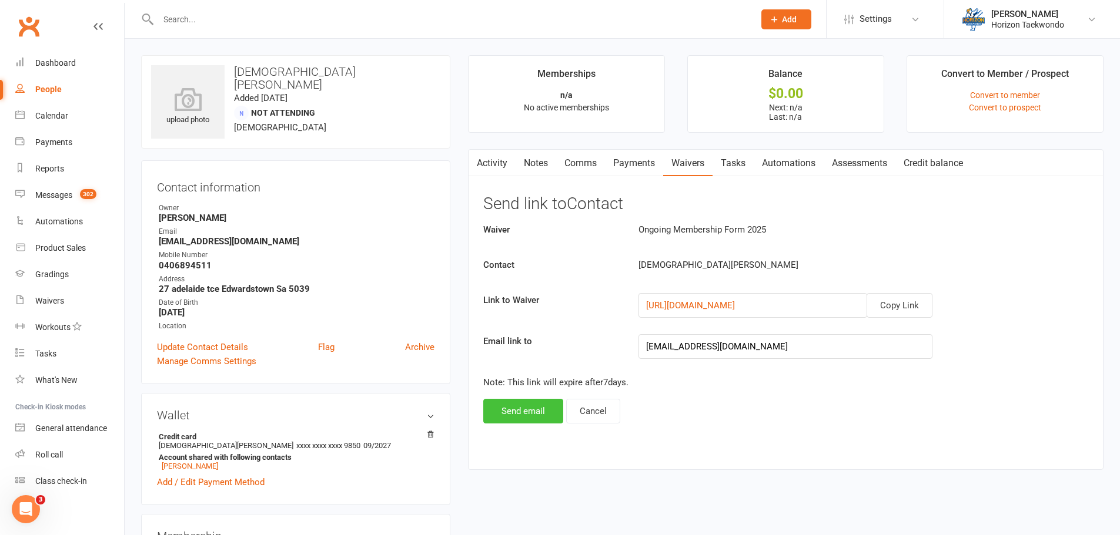
click at [530, 410] on button "Send email" at bounding box center [523, 411] width 80 height 25
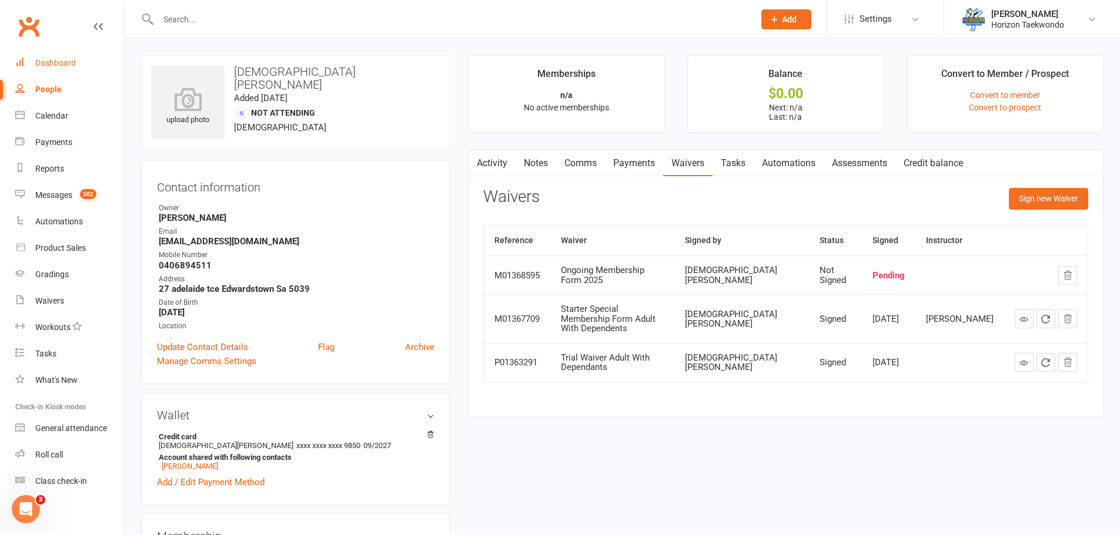
click at [58, 59] on div "Dashboard" at bounding box center [55, 62] width 41 height 9
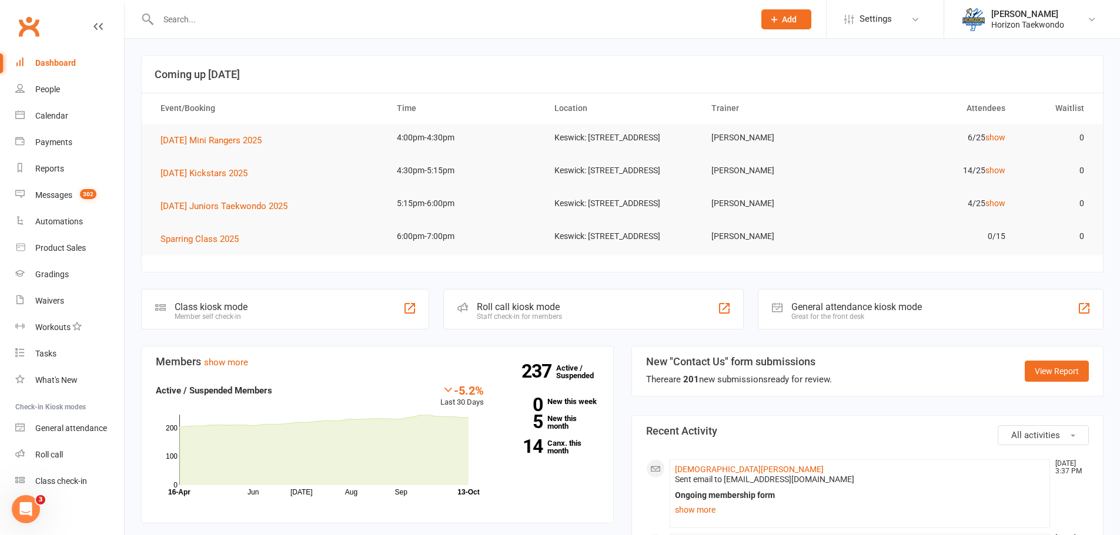
scroll to position [235, 0]
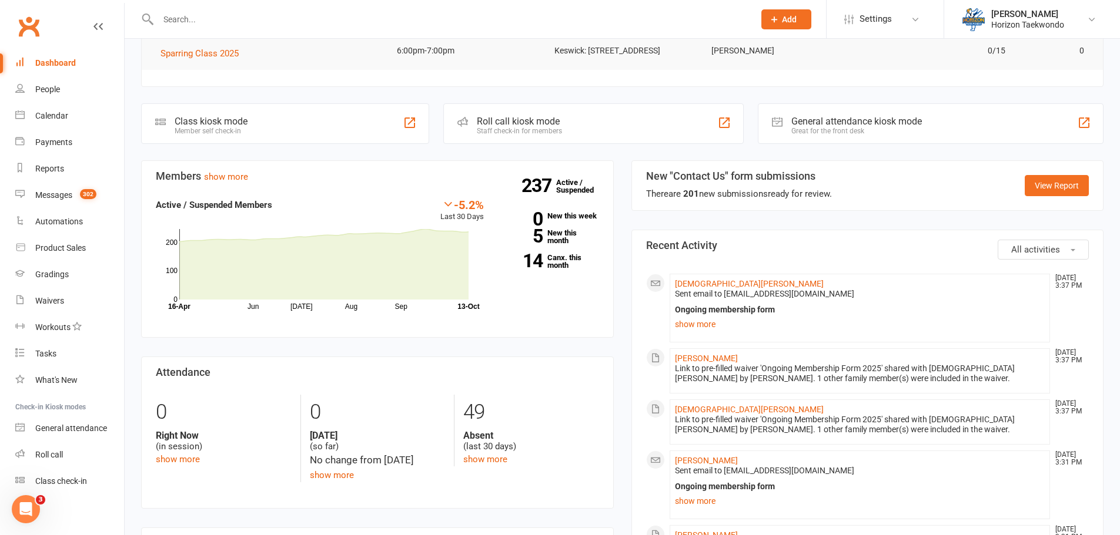
click at [58, 65] on div "Dashboard" at bounding box center [55, 62] width 41 height 9
click at [560, 269] on link "14 Canx. this month" at bounding box center [550, 261] width 98 height 15
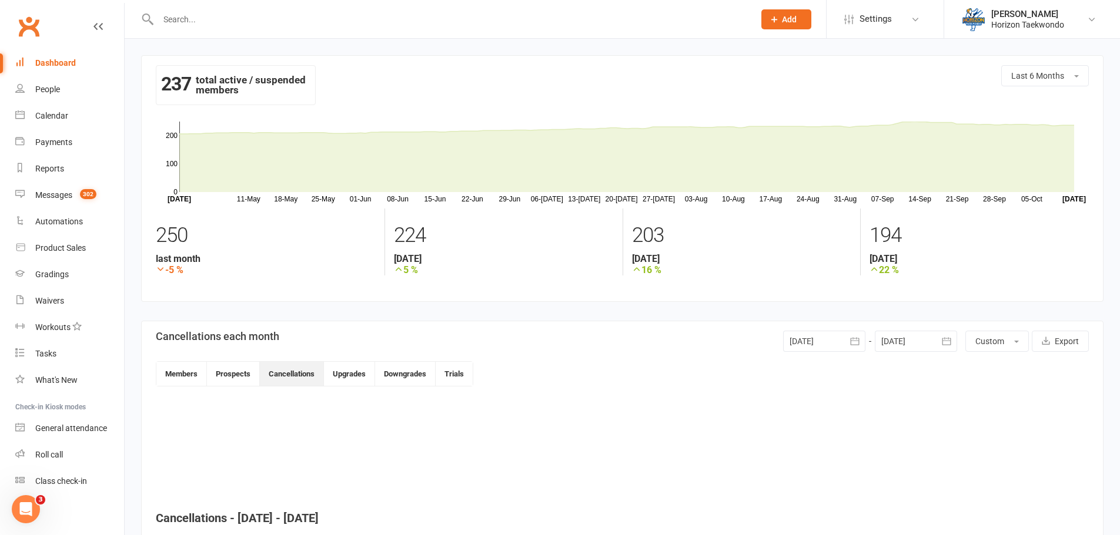
click at [193, 14] on input "text" at bounding box center [450, 19] width 591 height 16
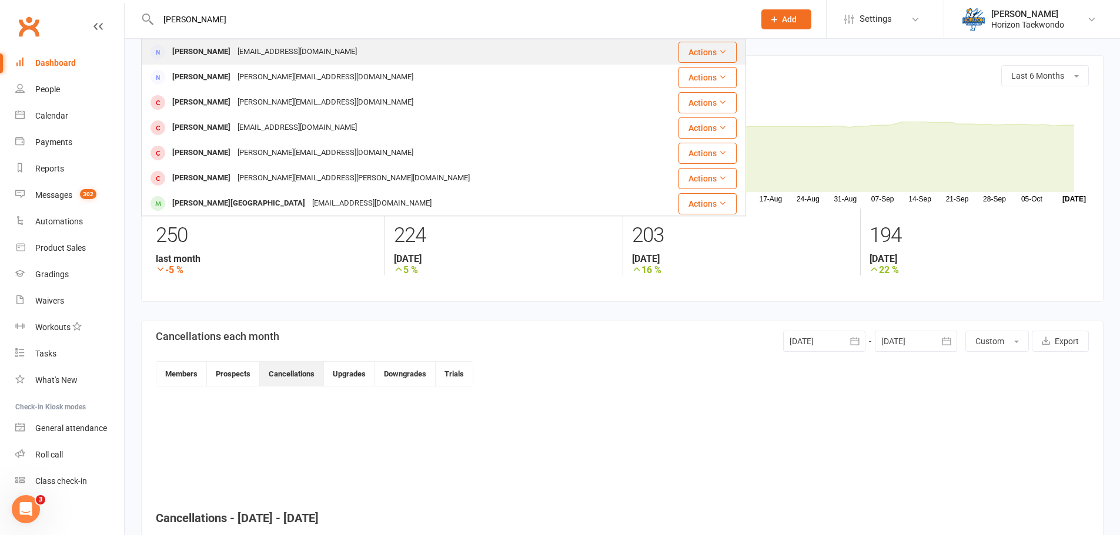
type input "[PERSON_NAME]"
click at [234, 51] on div "[EMAIL_ADDRESS][DOMAIN_NAME]" at bounding box center [297, 51] width 126 height 17
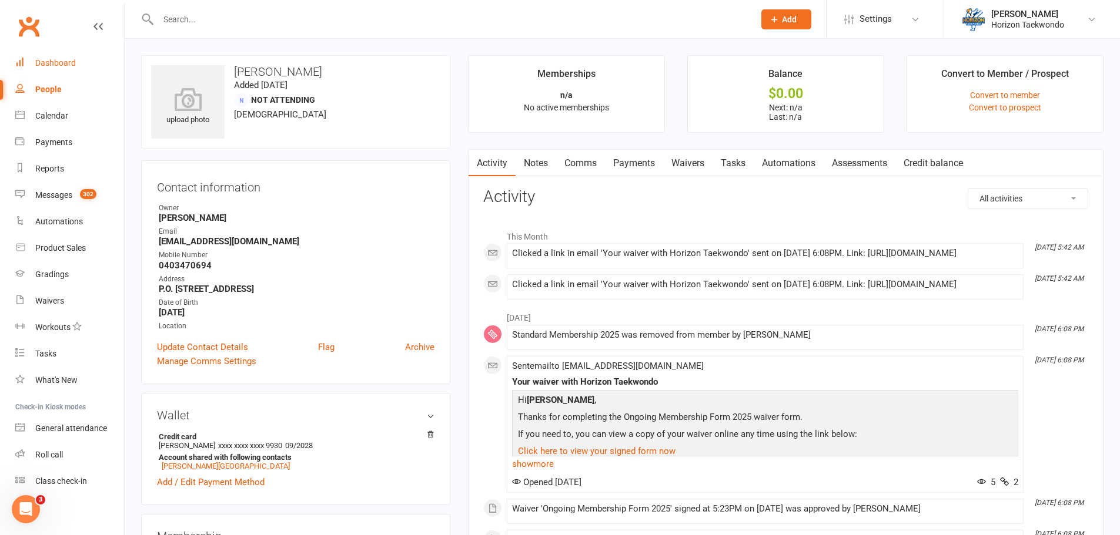
click at [58, 63] on div "Dashboard" at bounding box center [55, 62] width 41 height 9
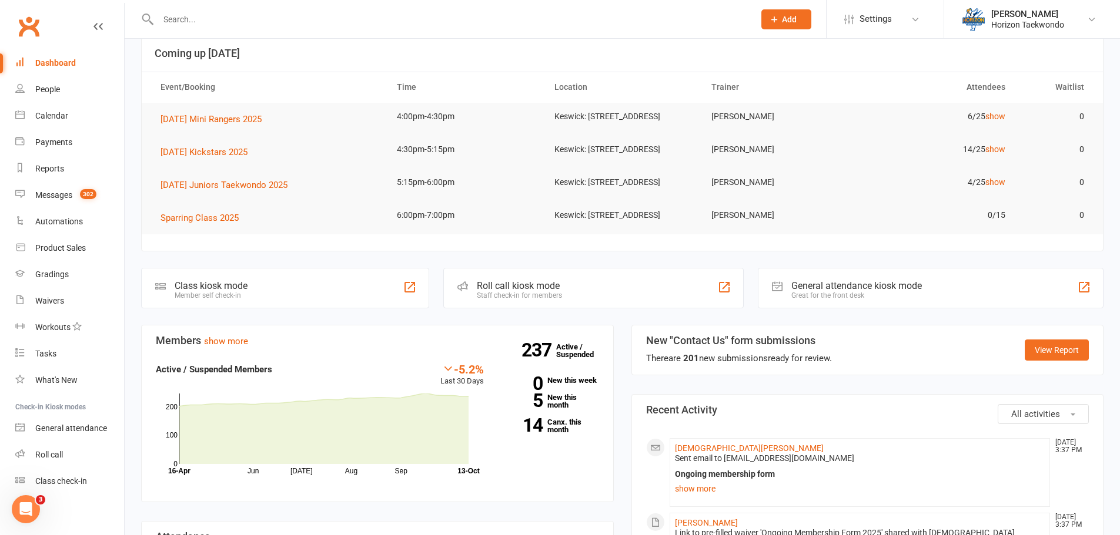
scroll to position [235, 0]
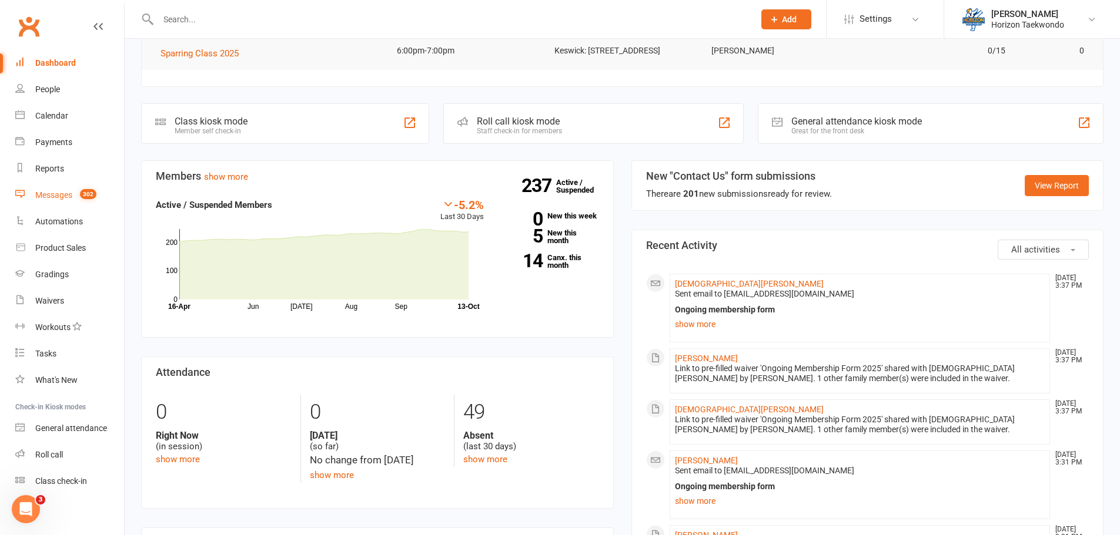
click at [59, 200] on div "Messages" at bounding box center [53, 194] width 37 height 9
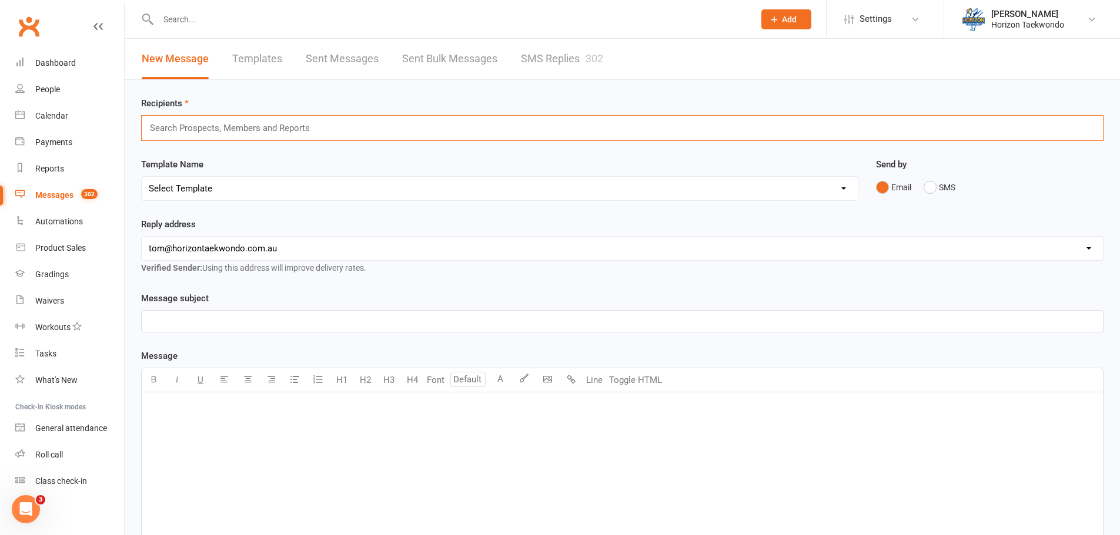
click at [199, 130] on input "text" at bounding box center [235, 127] width 172 height 15
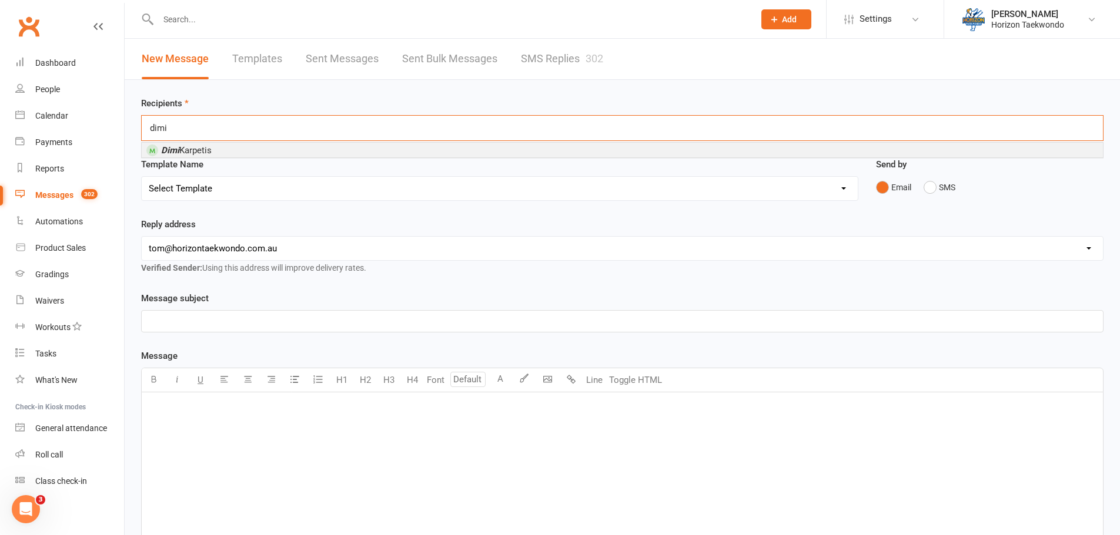
type input "dimi"
click at [192, 153] on span "[PERSON_NAME]" at bounding box center [186, 150] width 51 height 11
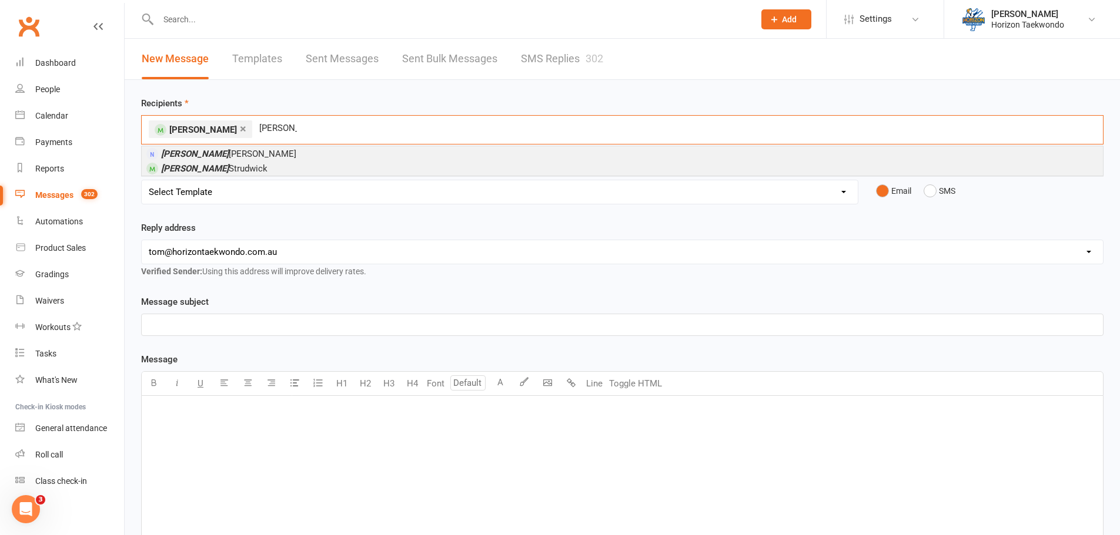
type input "[PERSON_NAME]"
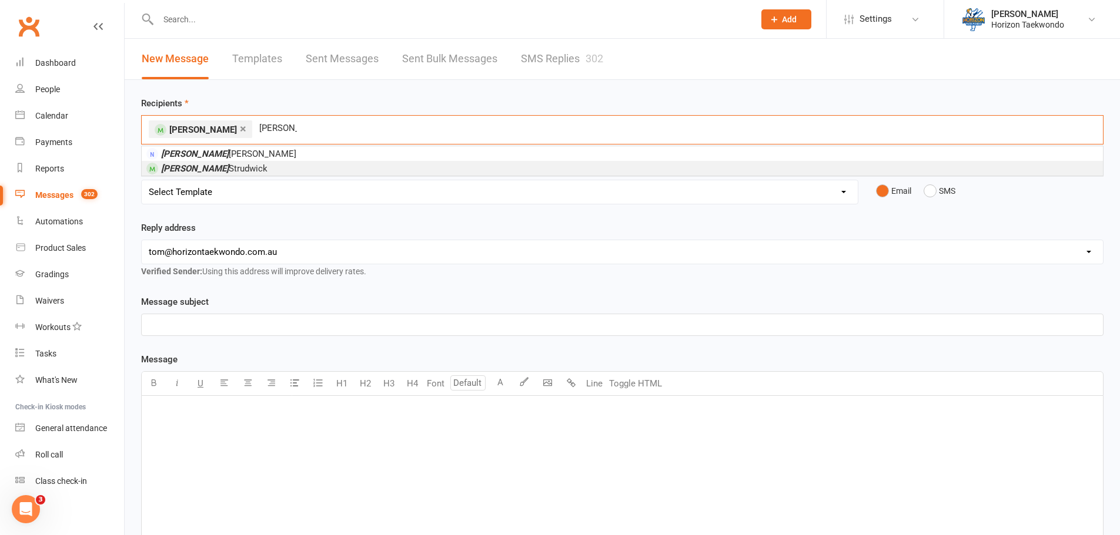
click at [216, 163] on span "[PERSON_NAME]" at bounding box center [214, 168] width 106 height 11
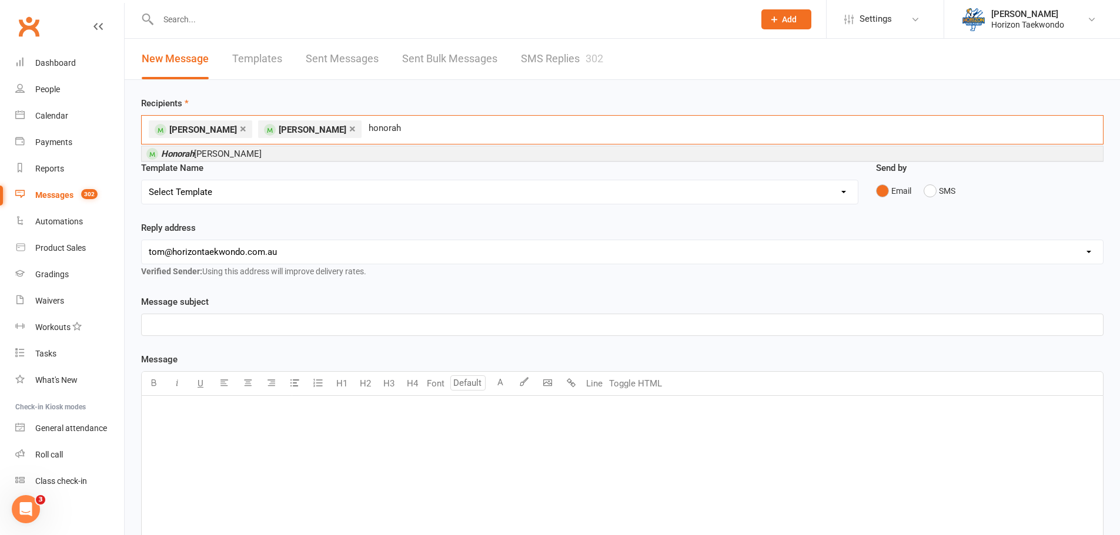
type input "honorah"
click at [260, 156] on li "[PERSON_NAME]" at bounding box center [622, 153] width 961 height 15
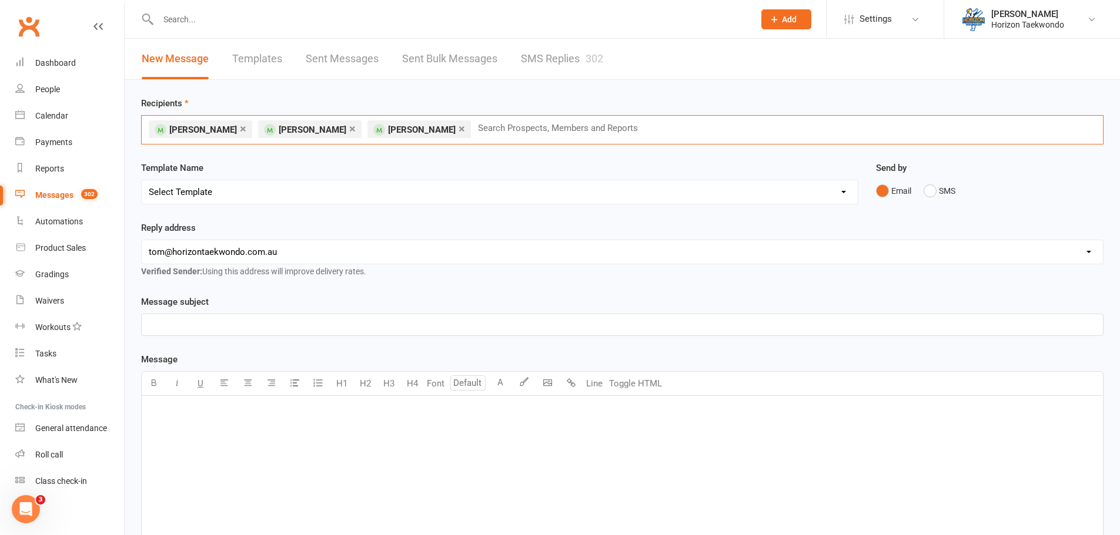
click at [490, 127] on input "text" at bounding box center [563, 127] width 172 height 15
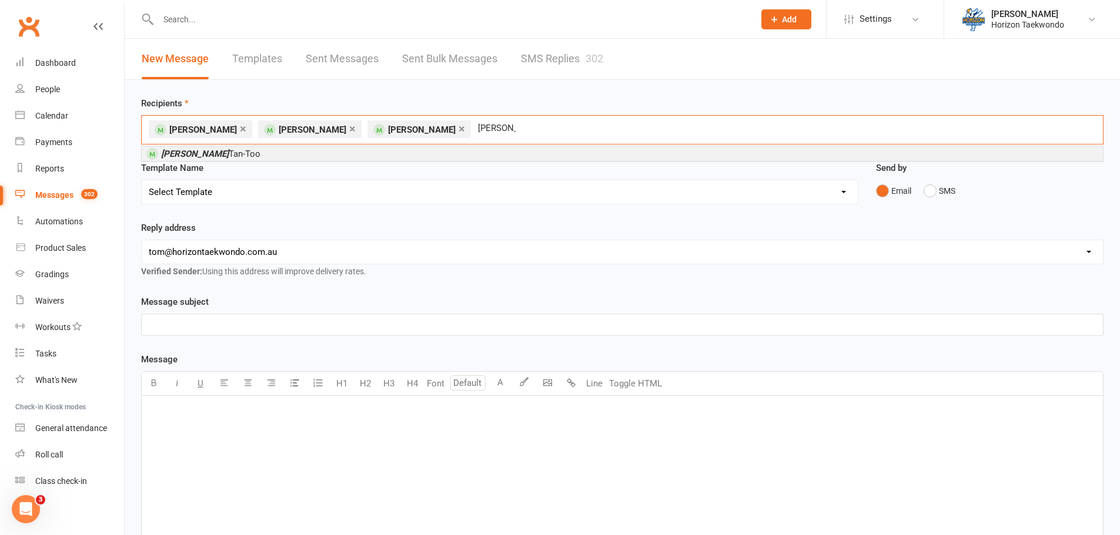
type input "[PERSON_NAME]"
click at [193, 158] on span "[PERSON_NAME]-Too" at bounding box center [210, 154] width 99 height 11
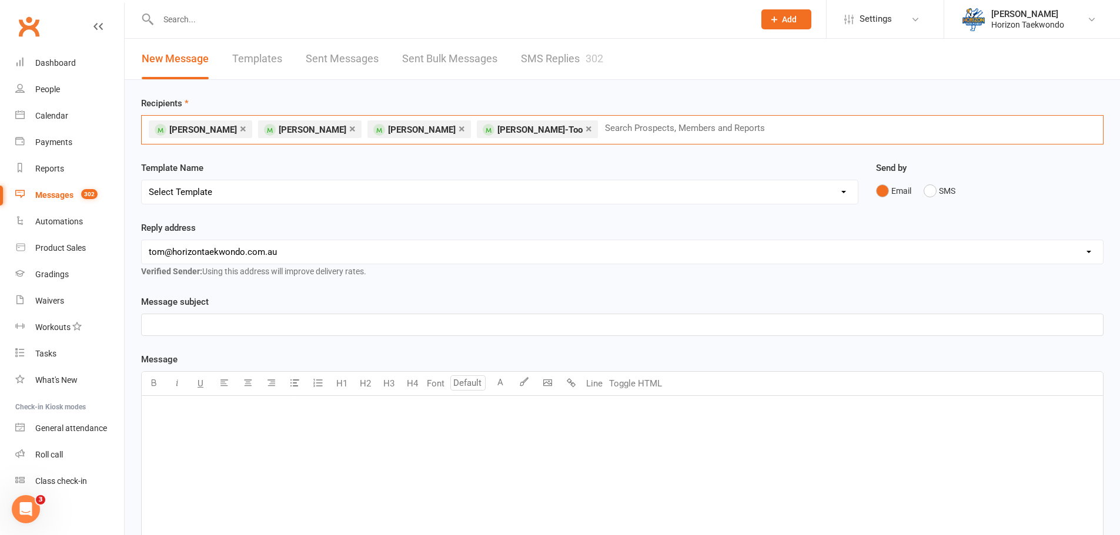
click at [604, 129] on input "text" at bounding box center [690, 127] width 172 height 15
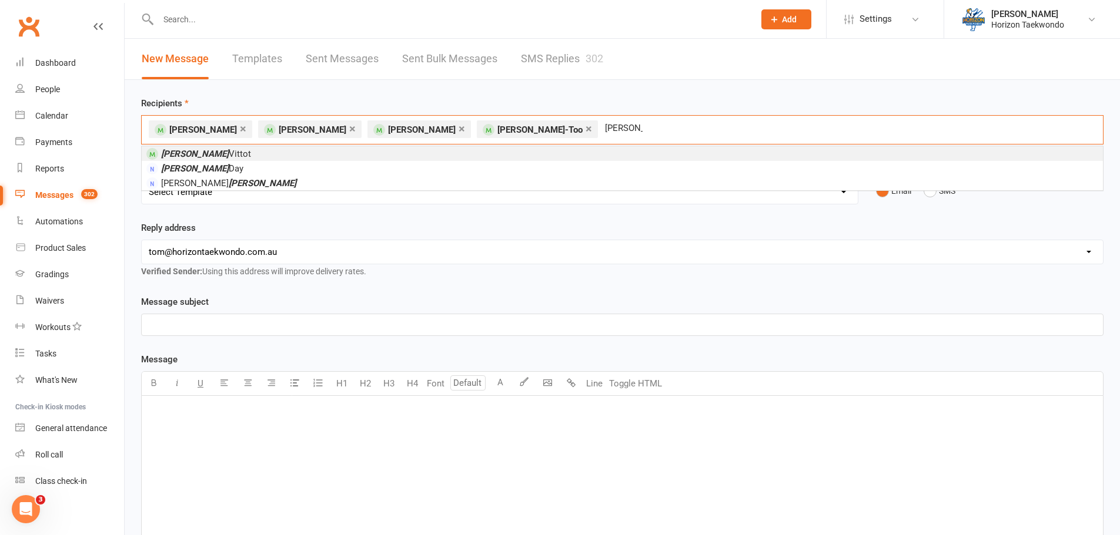
type input "[PERSON_NAME]"
click at [284, 154] on li "[PERSON_NAME]" at bounding box center [622, 153] width 961 height 15
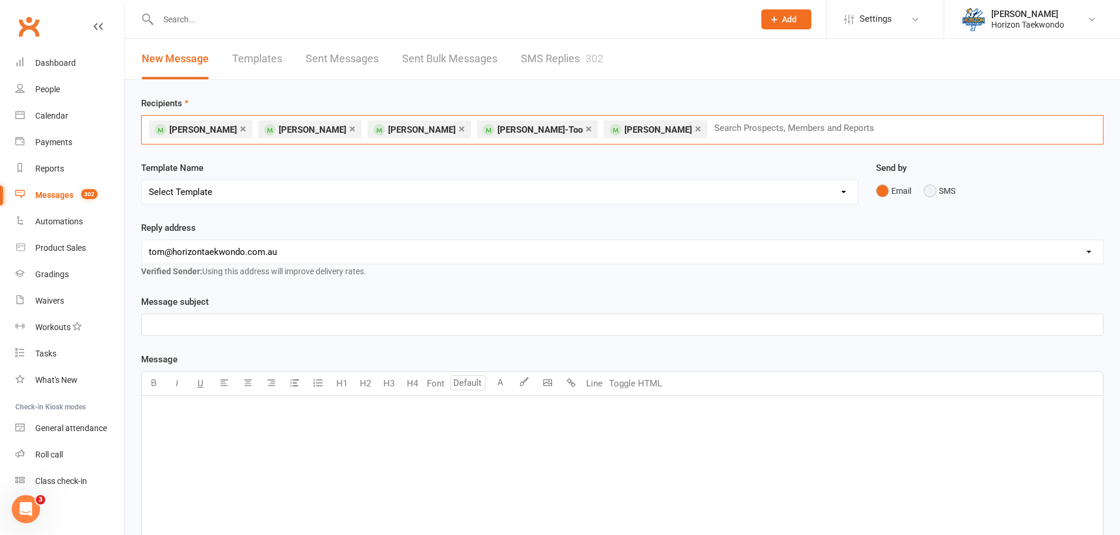
click at [933, 191] on button "SMS" at bounding box center [939, 191] width 32 height 22
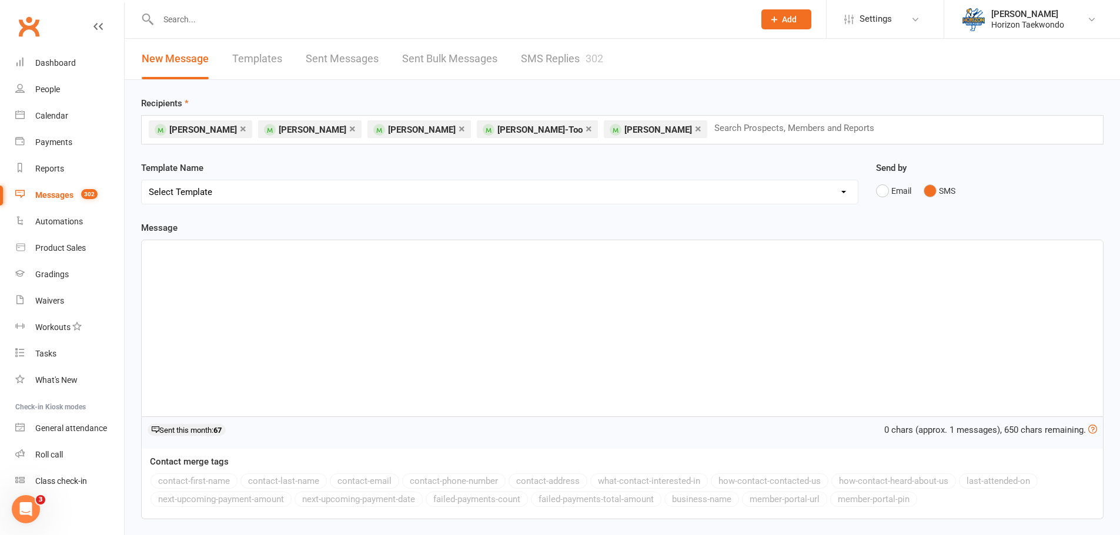
click at [404, 300] on div "﻿" at bounding box center [622, 328] width 961 height 176
click at [215, 480] on button "contact-first-name" at bounding box center [193, 481] width 87 height 15
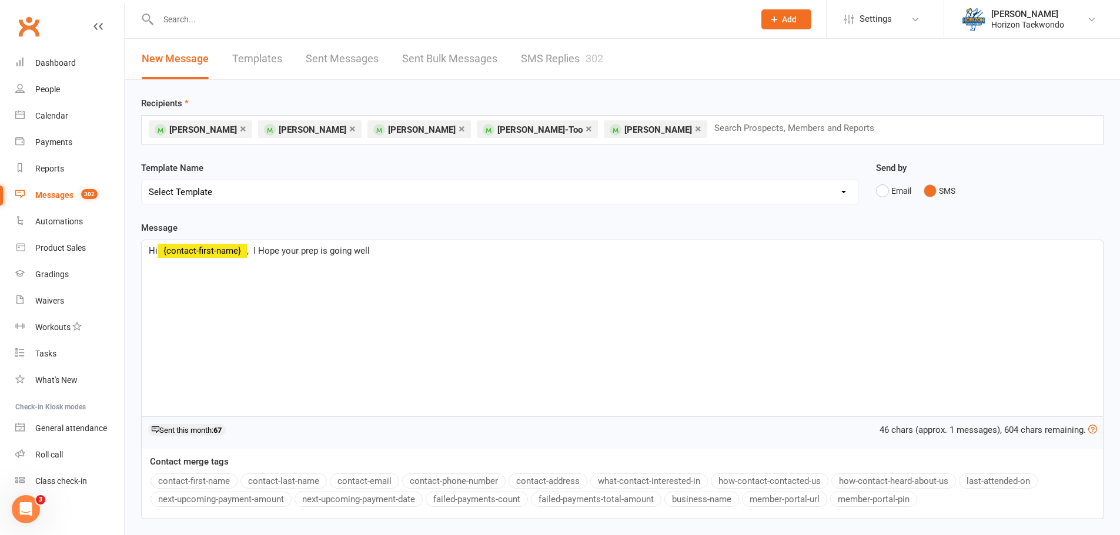
click at [266, 249] on span ", I Hope your prep is going well" at bounding box center [308, 251] width 123 height 11
click at [301, 250] on span ", I hope your prep is going well" at bounding box center [307, 251] width 121 height 11
click at [423, 249] on p "Hi ﻿ {contact-first-name} , I hope your grading prep is going well" at bounding box center [622, 251] width 947 height 14
click at [921, 256] on p "Hi ﻿ {contact-first-name} , I hope your grading prep is going well. Please see …" at bounding box center [622, 251] width 947 height 14
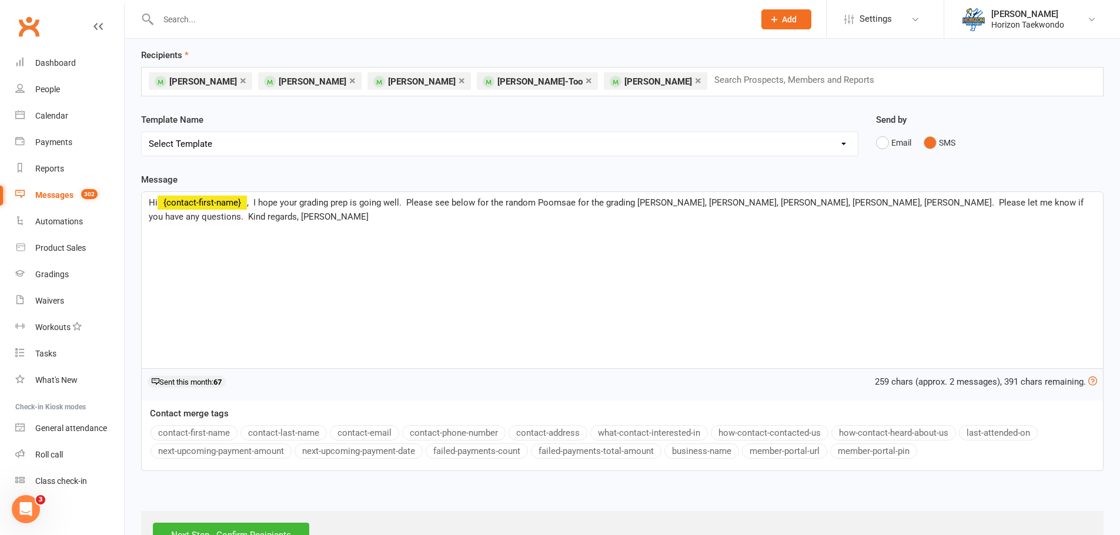
scroll to position [89, 0]
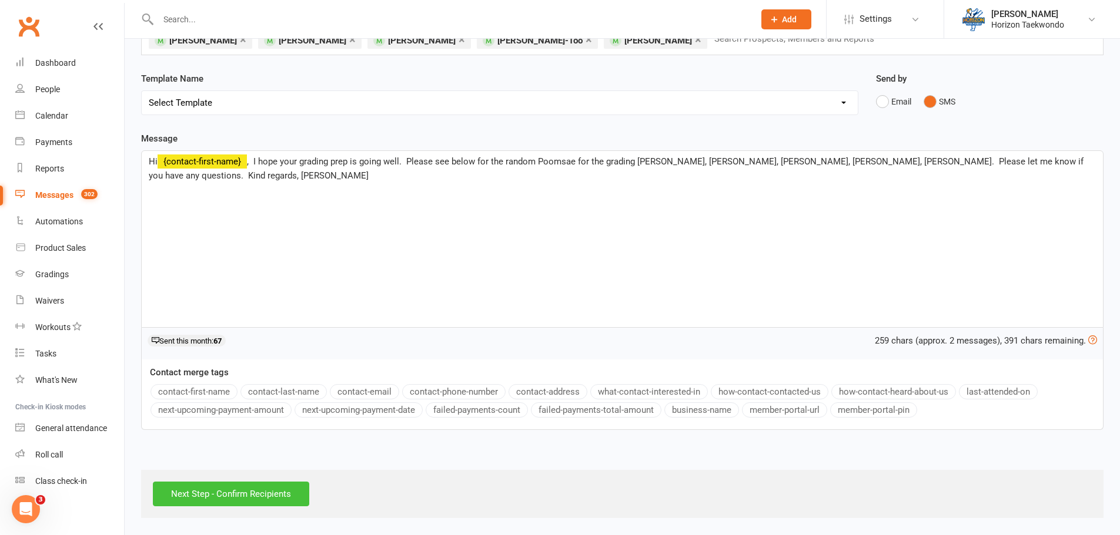
click at [249, 488] on input "Next Step - Confirm Recipients" at bounding box center [231, 494] width 156 height 25
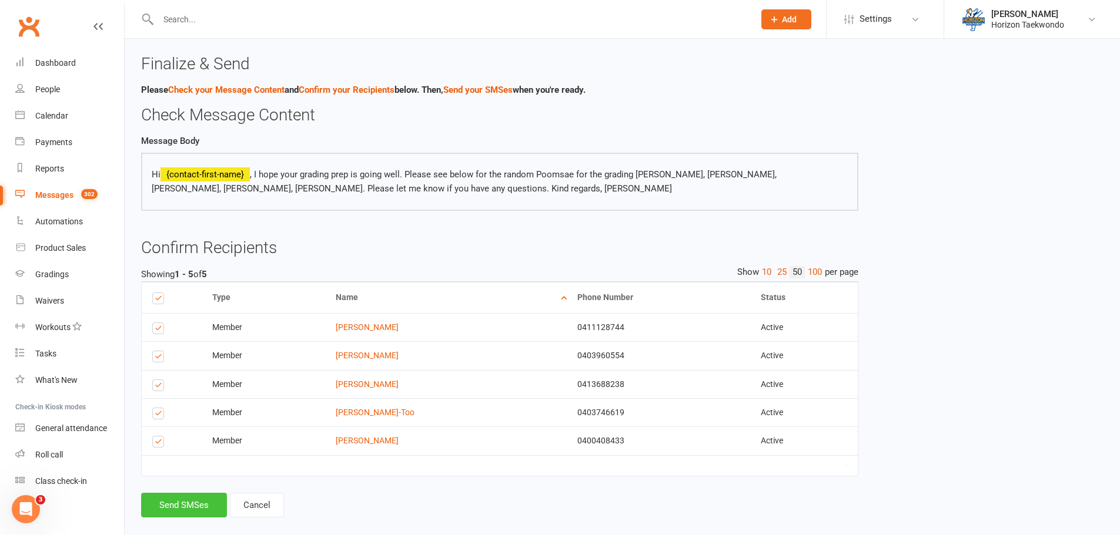
click at [183, 496] on button "Send SMSes" at bounding box center [184, 505] width 86 height 25
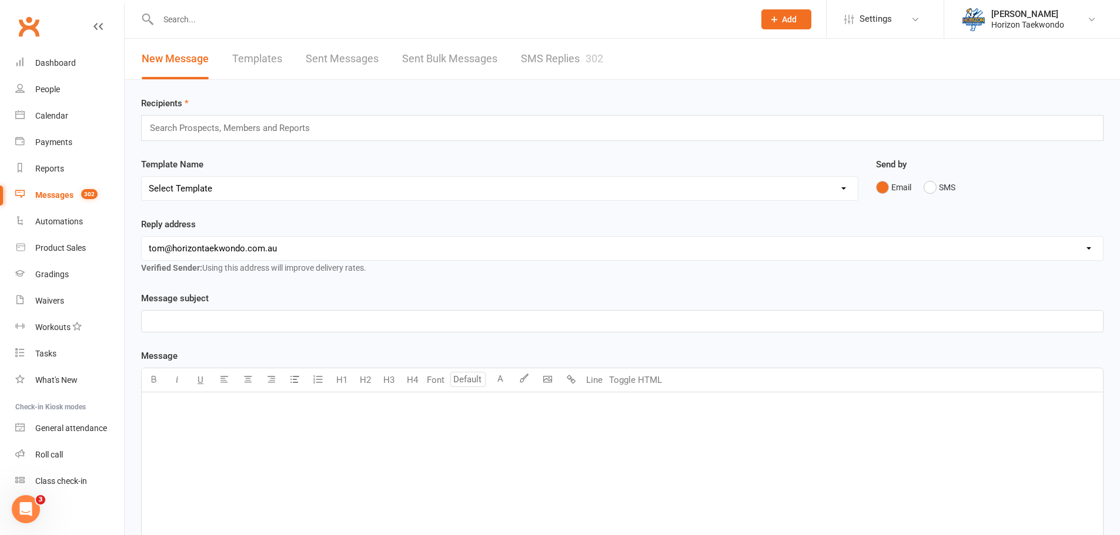
click at [564, 246] on select "[EMAIL_ADDRESS][DOMAIN_NAME] [PERSON_NAME][EMAIL_ADDRESS][DOMAIN_NAME] [PERSON_…" at bounding box center [622, 249] width 961 height 24
click at [528, 185] on select "Select Template [SMS] [no attendance sms] slacker text [SMS] 2 month $20 follow…" at bounding box center [500, 189] width 716 height 24
click at [65, 63] on div "Dashboard" at bounding box center [55, 62] width 41 height 9
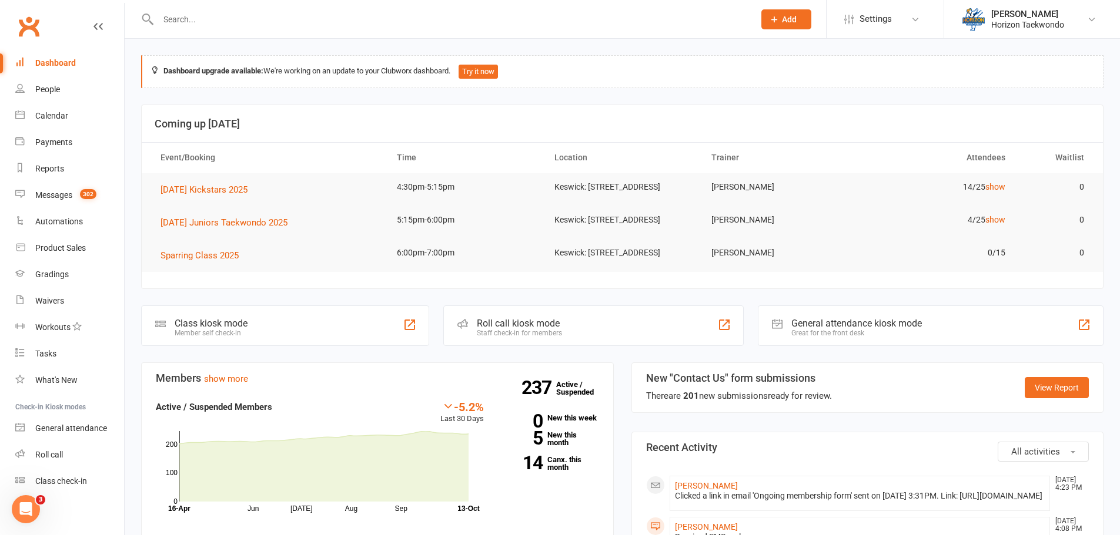
click at [194, 20] on input "text" at bounding box center [450, 19] width 591 height 16
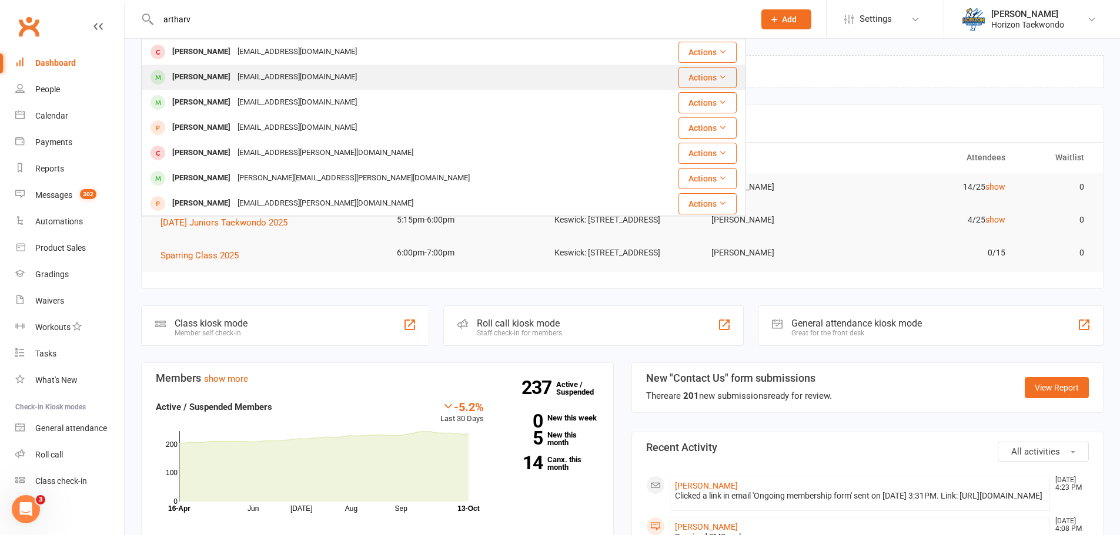
type input "artharv"
click at [247, 82] on div "[EMAIL_ADDRESS][DOMAIN_NAME]" at bounding box center [297, 77] width 126 height 17
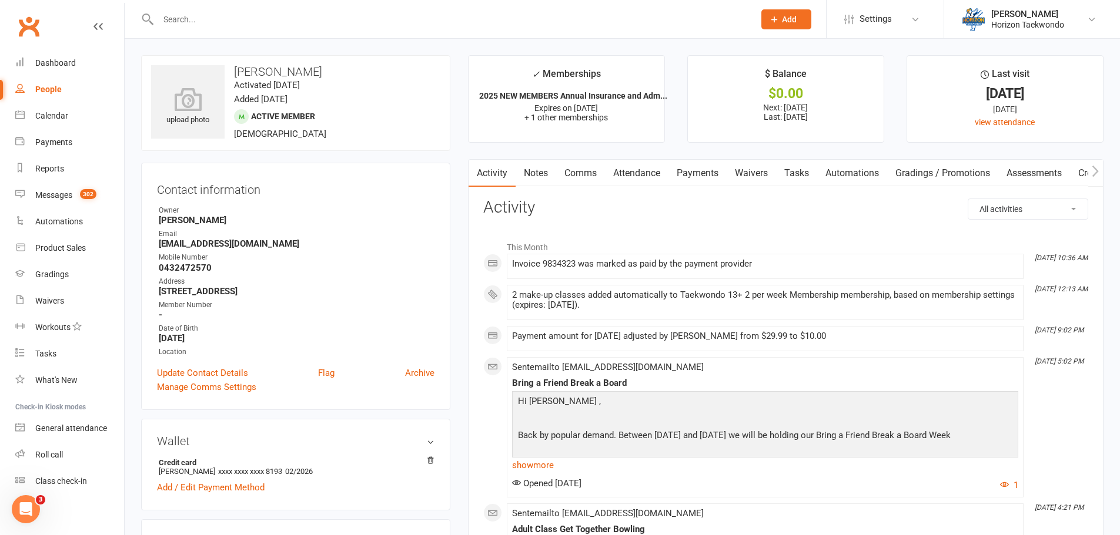
click at [592, 168] on link "Comms" at bounding box center [580, 173] width 49 height 27
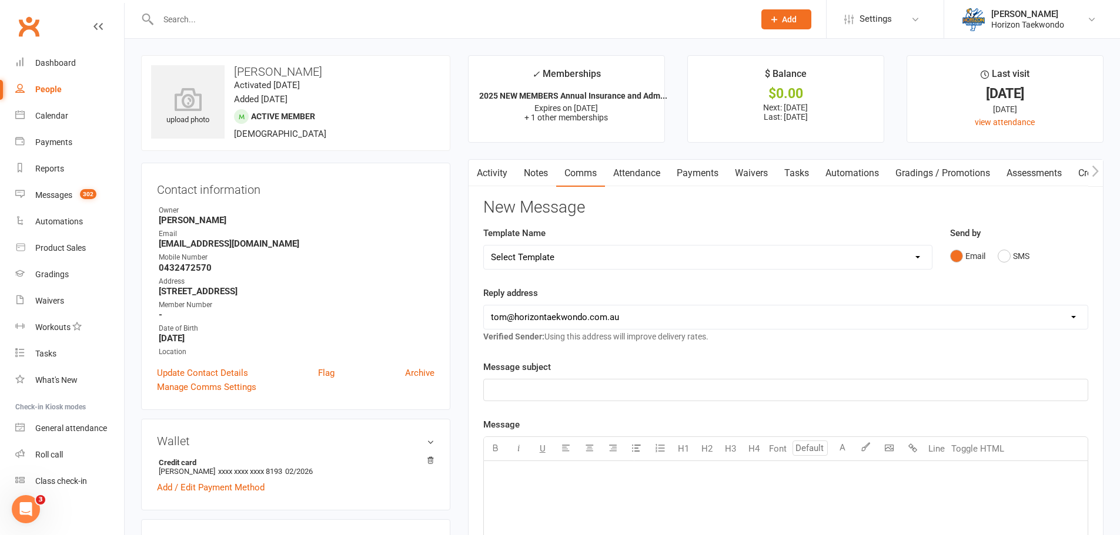
click at [565, 381] on div "﻿" at bounding box center [786, 390] width 604 height 21
click at [514, 483] on p "﻿" at bounding box center [786, 476] width 590 height 14
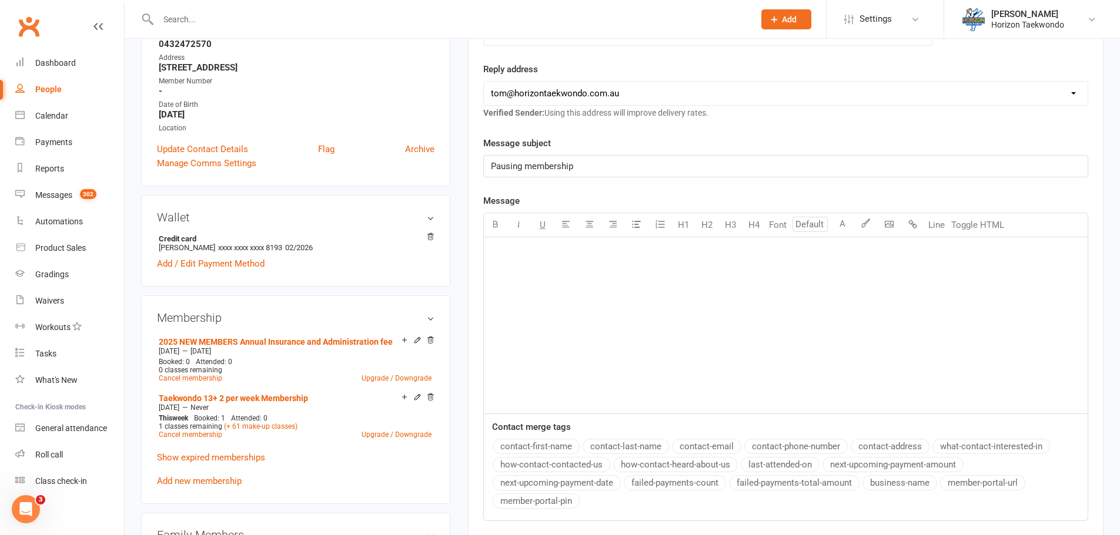
scroll to position [353, 0]
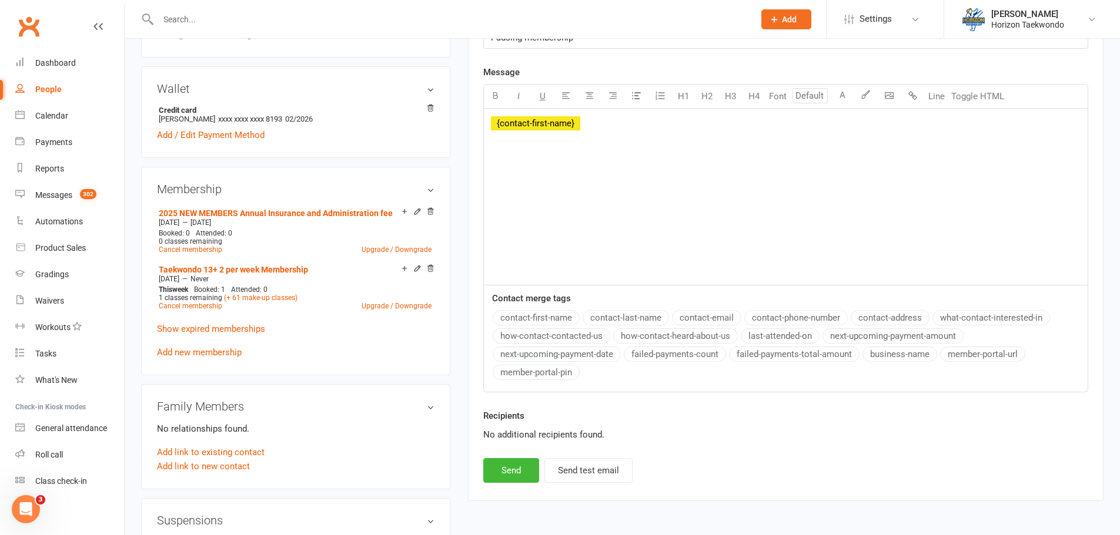
click at [553, 313] on button "contact-first-name" at bounding box center [536, 317] width 87 height 15
click at [489, 125] on div "﻿ ﻿ {contact-first-name} , ﻿ ﻿" at bounding box center [786, 197] width 604 height 176
click at [618, 116] on p "hi ﻿ {contact-first-name} ," at bounding box center [786, 123] width 590 height 14
drag, startPoint x: 587, startPoint y: 160, endPoint x: 791, endPoint y: 163, distance: 203.4
click at [791, 163] on p "apologies for taking so linkg to get back to you" at bounding box center [786, 160] width 590 height 14
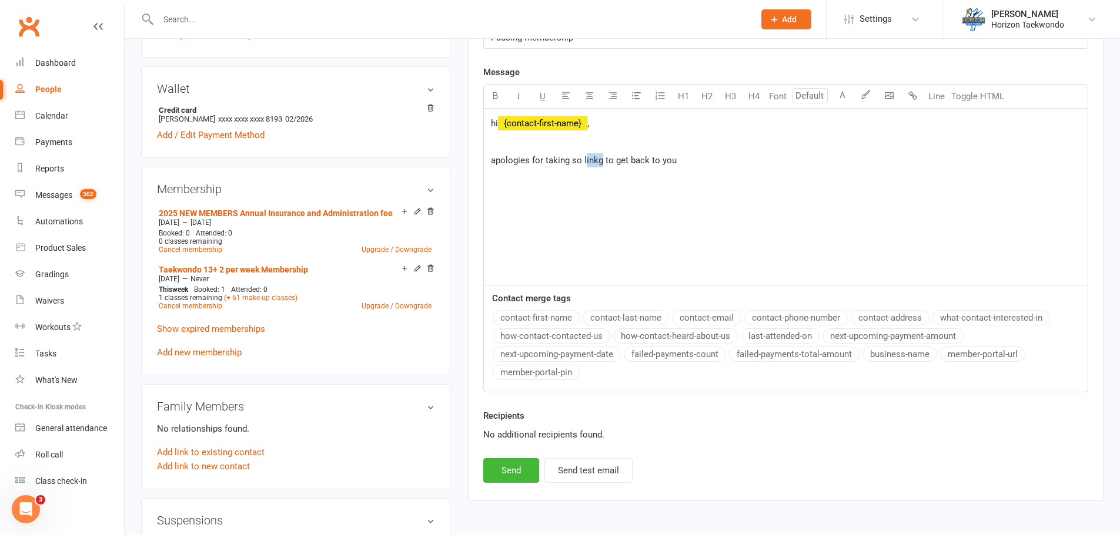
drag, startPoint x: 600, startPoint y: 160, endPoint x: 584, endPoint y: 162, distance: 16.5
click at [584, 162] on span "apologies for taking so linkg to get back to you" at bounding box center [584, 160] width 186 height 11
click at [691, 162] on p "apologies for taking so long to get back to you" at bounding box center [786, 160] width 590 height 14
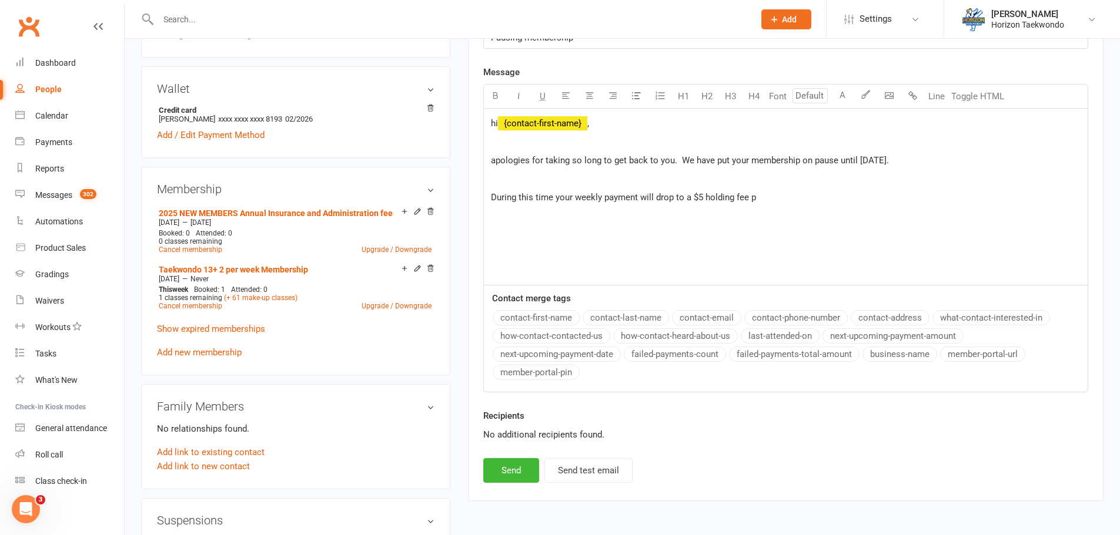
click at [705, 199] on span "During this time your weekly payment will drop to a $5 holding fee p" at bounding box center [623, 197] width 265 height 11
click at [796, 196] on p "During this time your weekly payment will drop to a $5 per week holding fee p" at bounding box center [786, 197] width 590 height 14
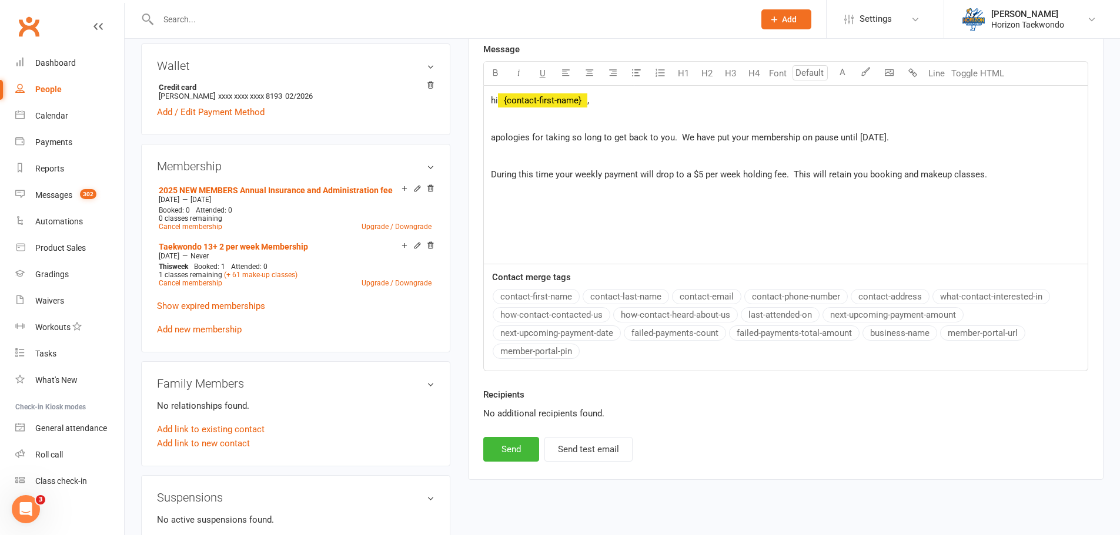
scroll to position [176, 0]
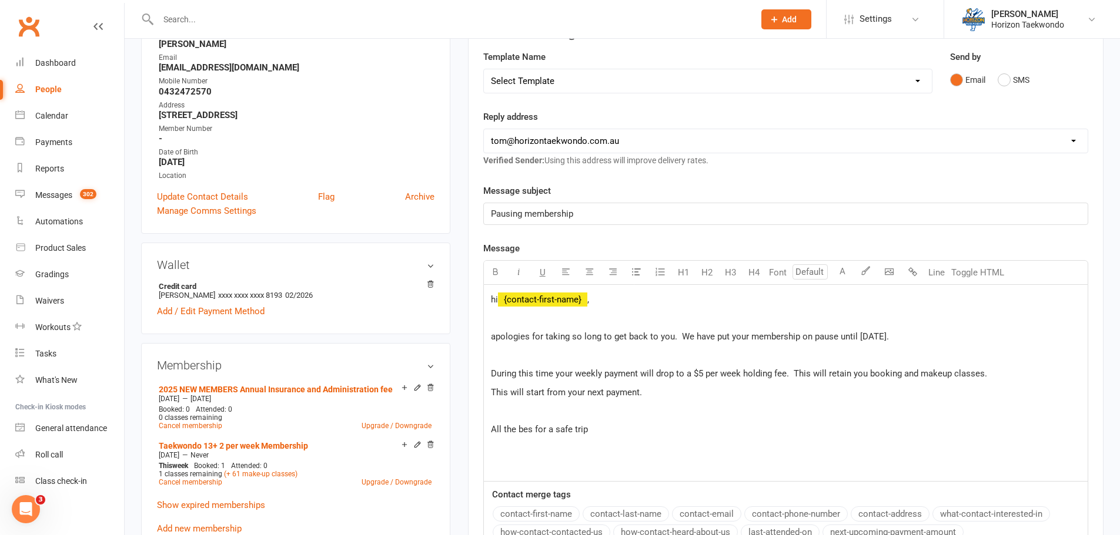
click at [532, 430] on span "All the bes for a safe trip" at bounding box center [539, 429] width 97 height 11
click at [596, 429] on p "All the best for a safe trip" at bounding box center [786, 430] width 590 height 14
click at [681, 431] on span "All the best for a safe trip and a wonderful expriience" at bounding box center [594, 429] width 207 height 11
click at [678, 429] on span "All the best for a safe trip and a wonderful expriience" at bounding box center [594, 429] width 207 height 11
click at [713, 427] on p "All the best for a safe trip and a wonderful exprience" at bounding box center [786, 430] width 590 height 14
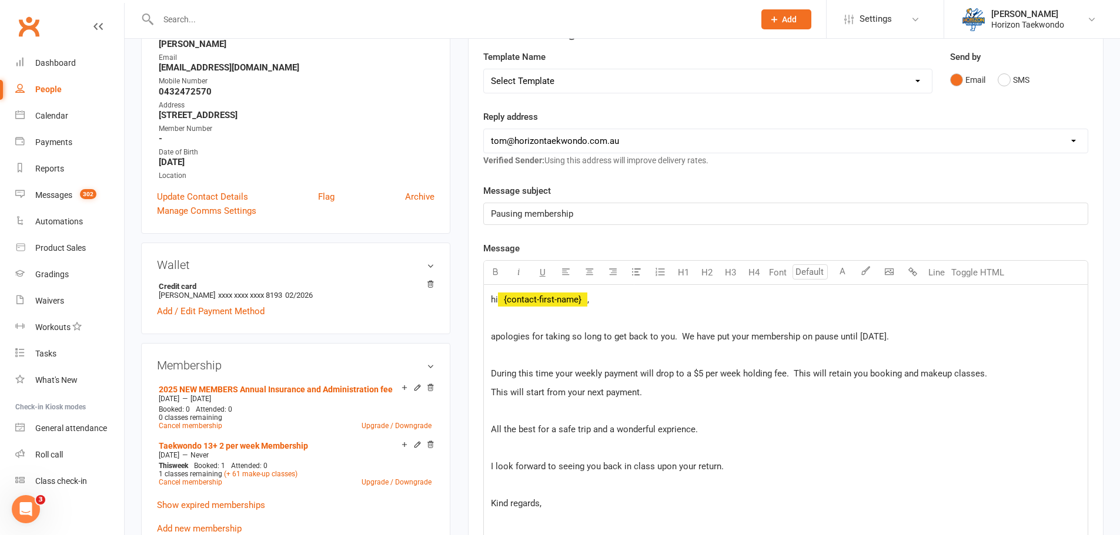
scroll to position [450, 0]
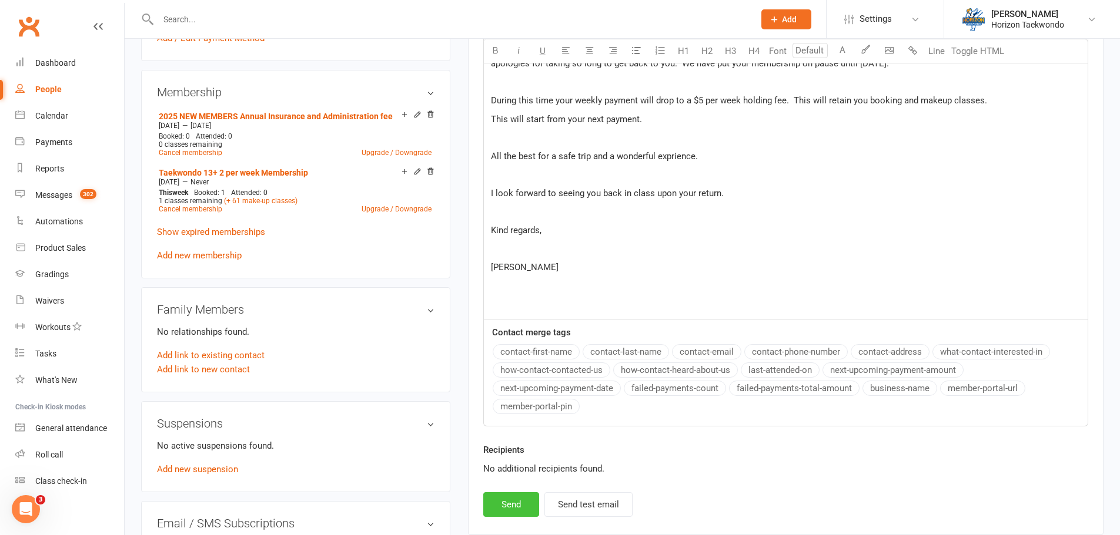
click at [512, 501] on button "Send" at bounding box center [511, 505] width 56 height 25
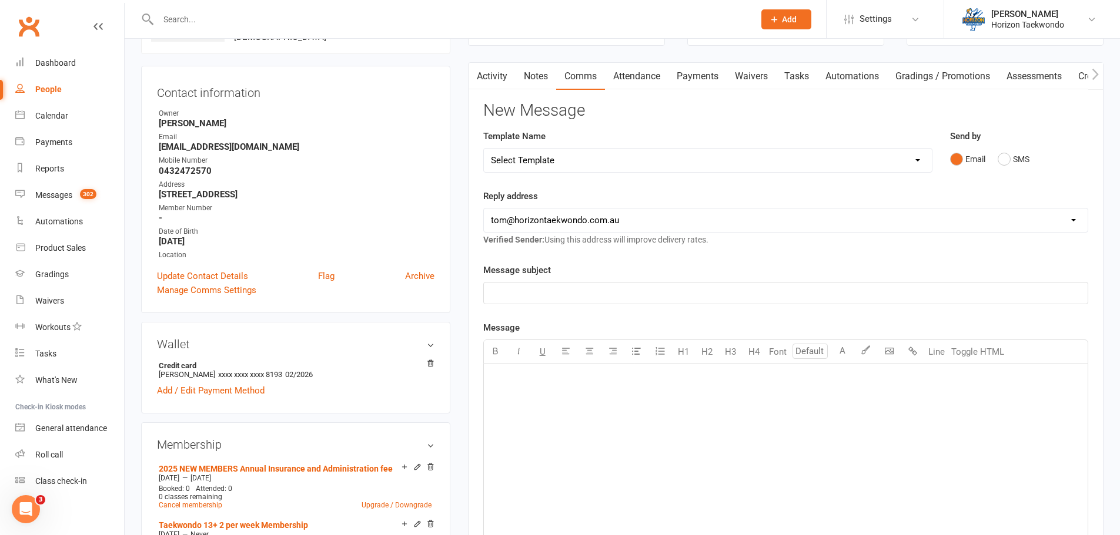
scroll to position [0, 0]
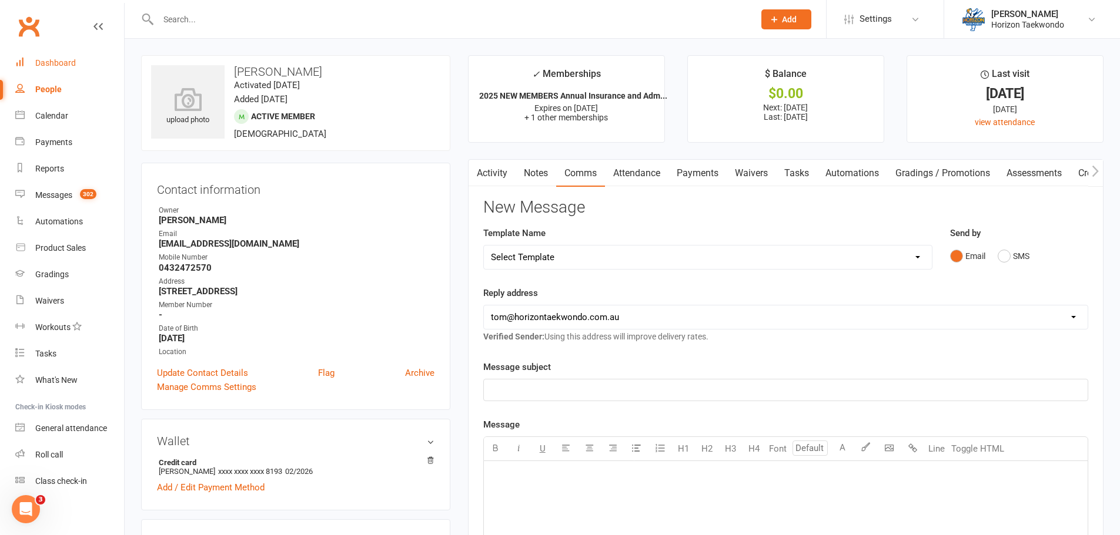
click at [38, 63] on div "Dashboard" at bounding box center [55, 62] width 41 height 9
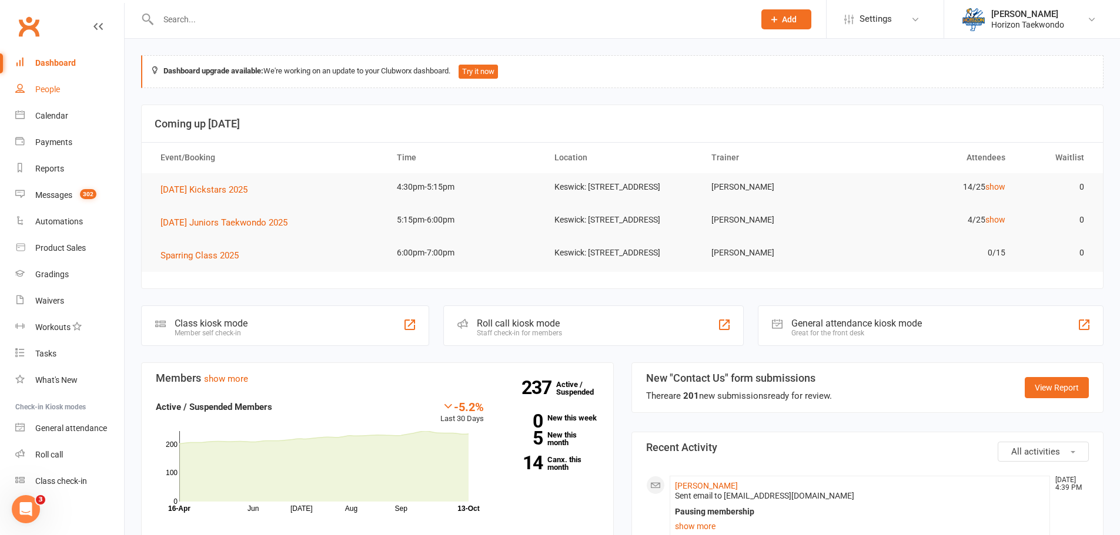
click at [57, 94] on link "People" at bounding box center [69, 89] width 109 height 26
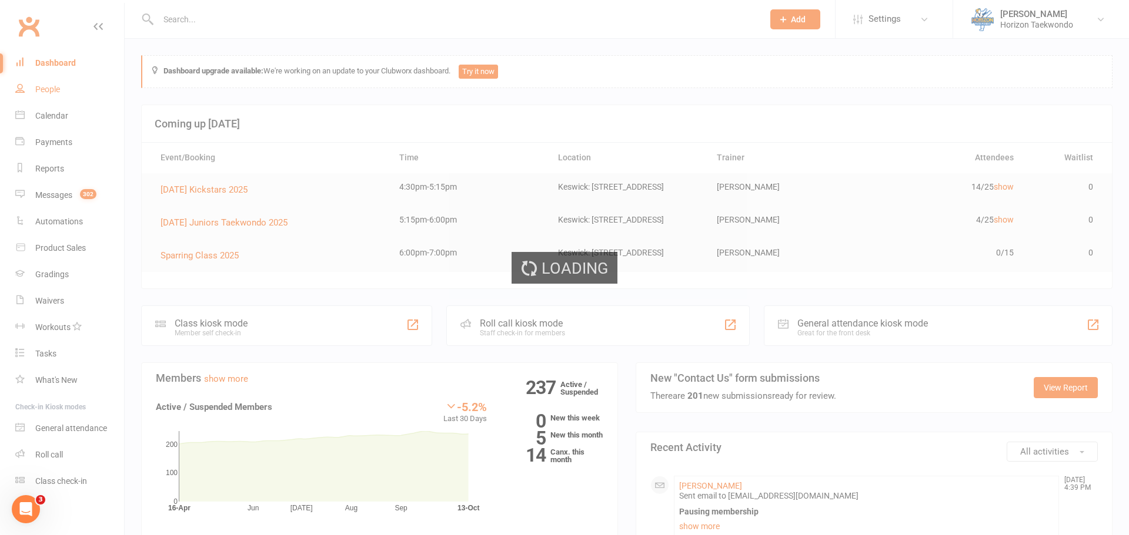
select select "100"
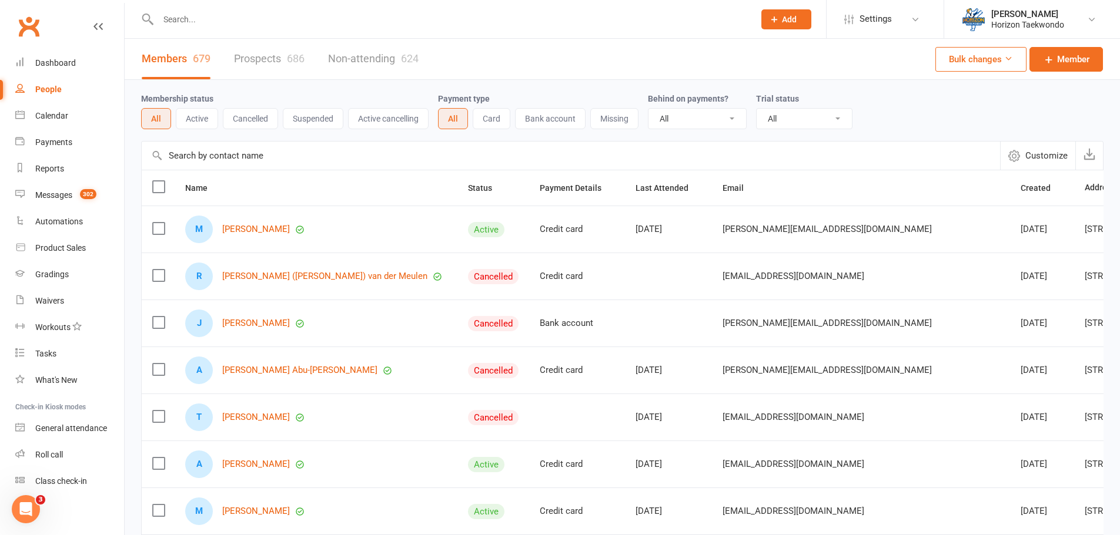
click at [189, 15] on input "text" at bounding box center [450, 19] width 591 height 16
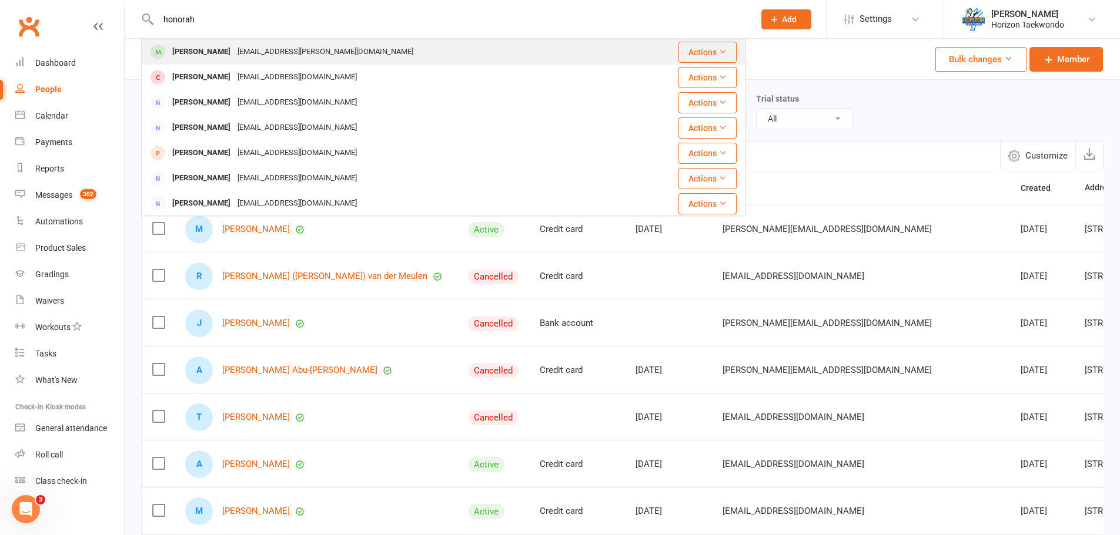
type input "honorah"
click at [222, 61] on div "[PERSON_NAME]" at bounding box center [201, 51] width 65 height 17
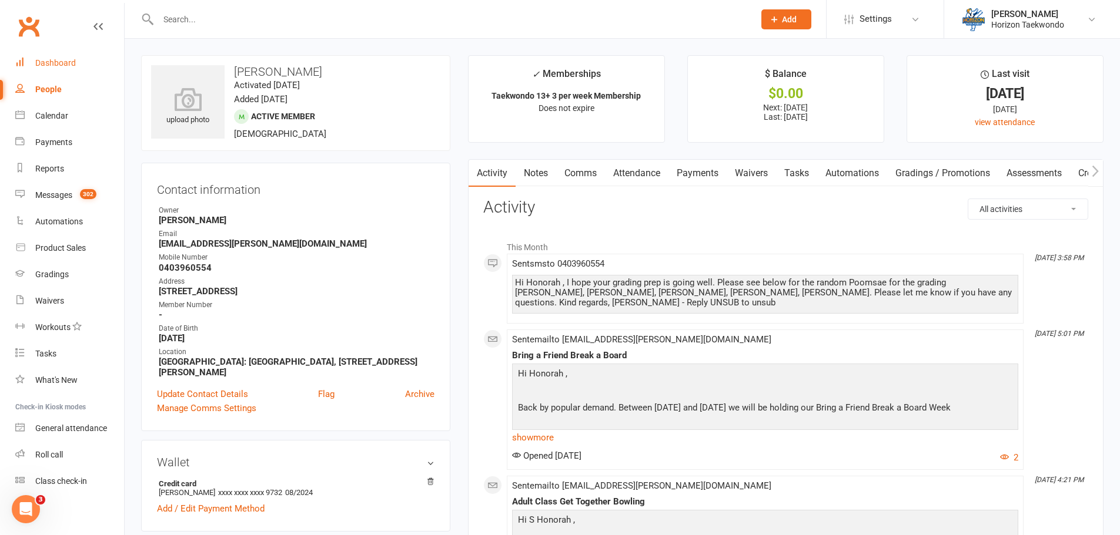
click at [73, 61] on div "Dashboard" at bounding box center [55, 62] width 41 height 9
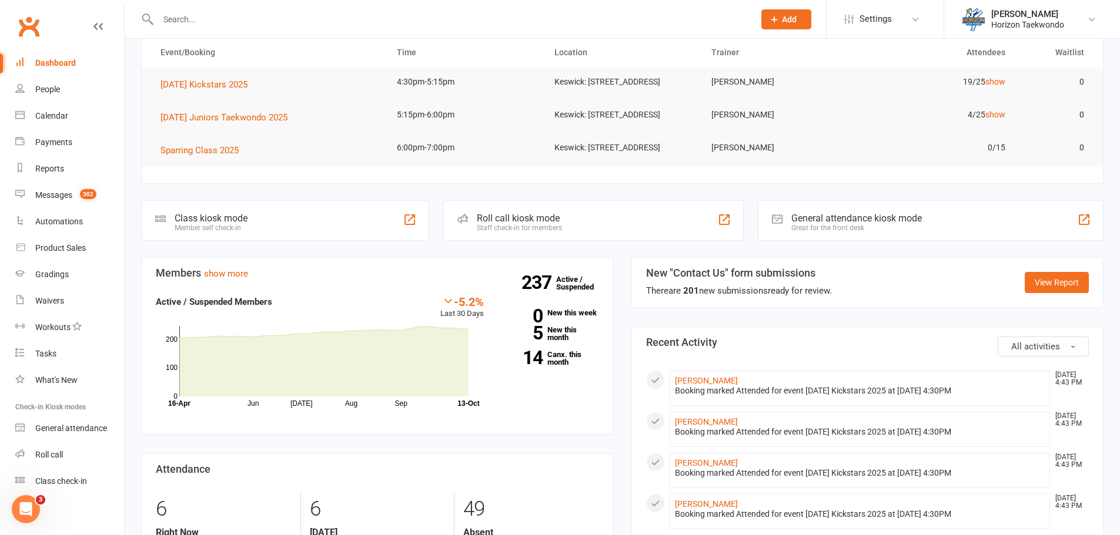
scroll to position [235, 0]
